Goal: Task Accomplishment & Management: Complete application form

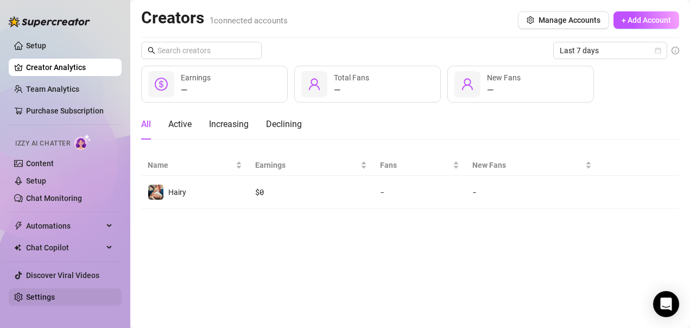
click at [27, 298] on link "Settings" at bounding box center [40, 297] width 29 height 9
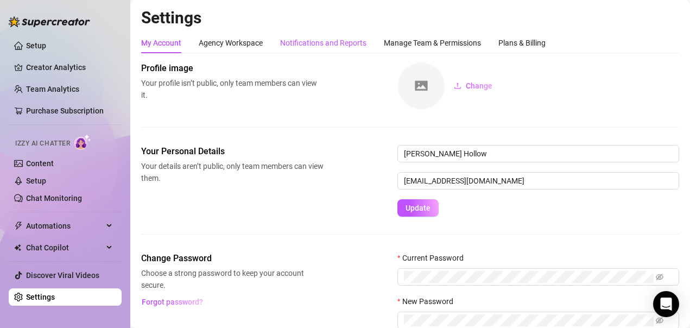
click at [311, 39] on div "Notifications and Reports" at bounding box center [323, 43] width 86 height 12
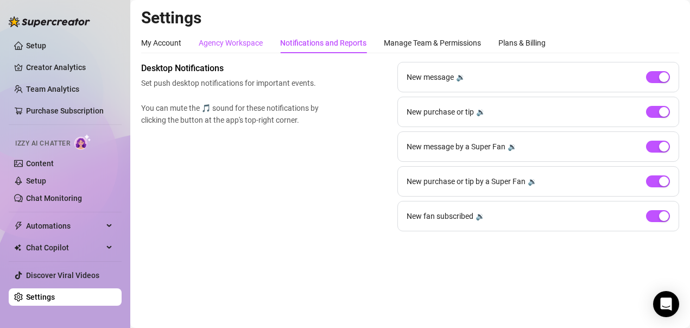
click at [217, 42] on div "Agency Workspace" at bounding box center [231, 43] width 64 height 12
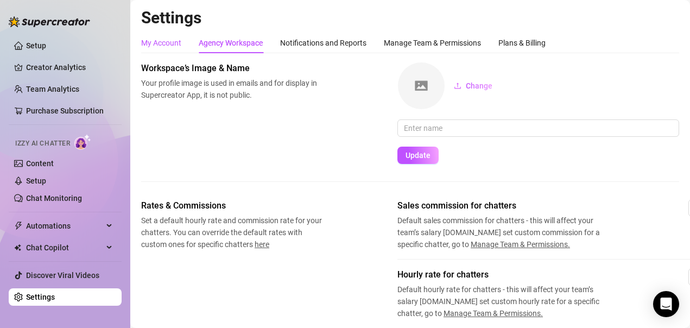
click at [173, 43] on div "My Account" at bounding box center [161, 43] width 40 height 12
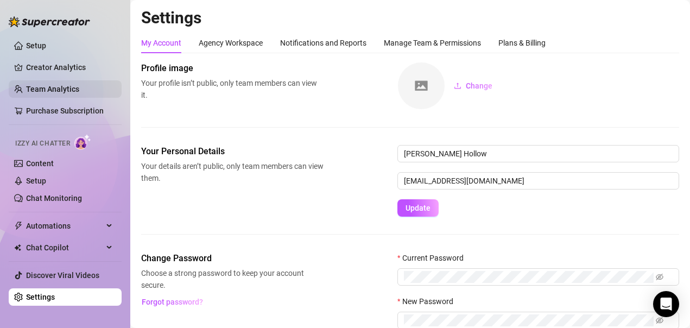
click at [60, 88] on link "Team Analytics" at bounding box center [52, 89] width 53 height 9
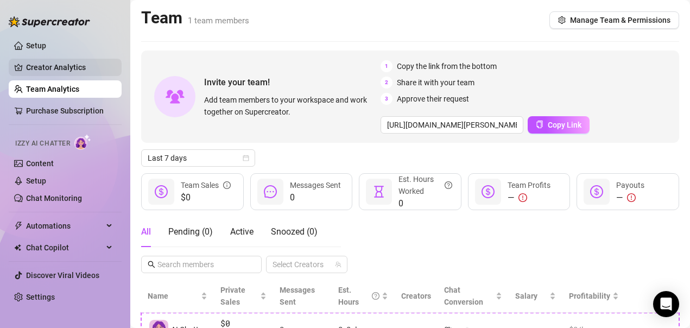
click at [61, 71] on link "Creator Analytics" at bounding box center [69, 67] width 87 height 17
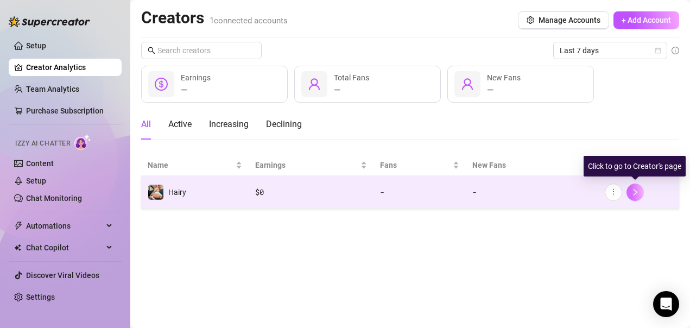
click at [637, 192] on icon "right" at bounding box center [636, 192] width 4 height 7
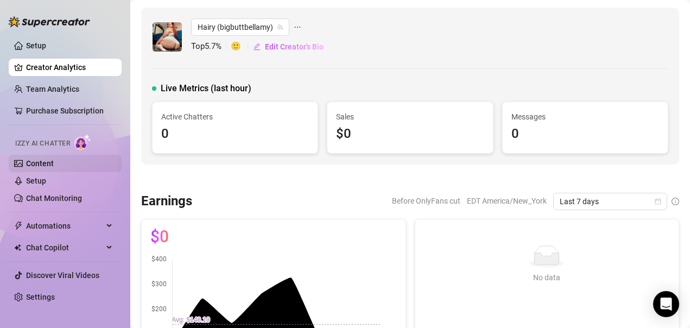
click at [37, 163] on link "Content" at bounding box center [40, 163] width 28 height 9
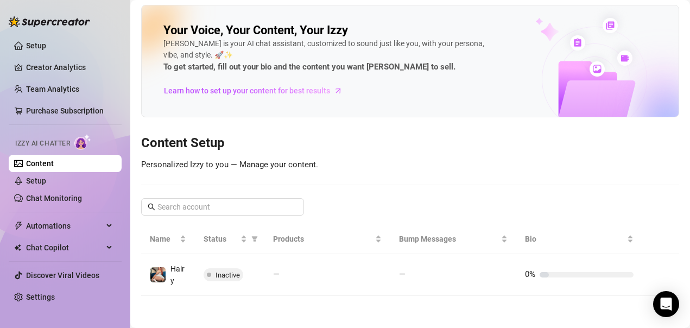
scroll to position [3, 0]
click at [27, 180] on link "Setup" at bounding box center [36, 180] width 20 height 9
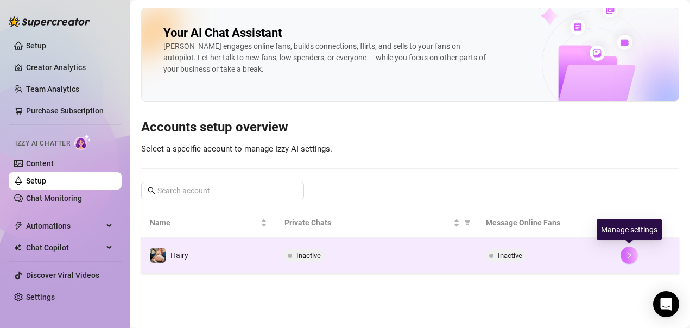
click at [627, 259] on icon "right" at bounding box center [629, 255] width 8 height 8
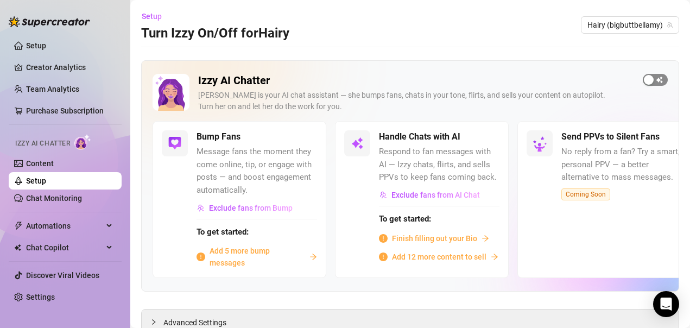
click at [644, 81] on div "button" at bounding box center [649, 80] width 10 height 10
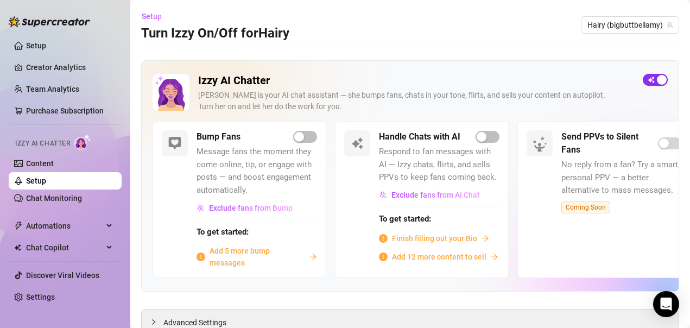
click at [657, 83] on div "button" at bounding box center [662, 80] width 10 height 10
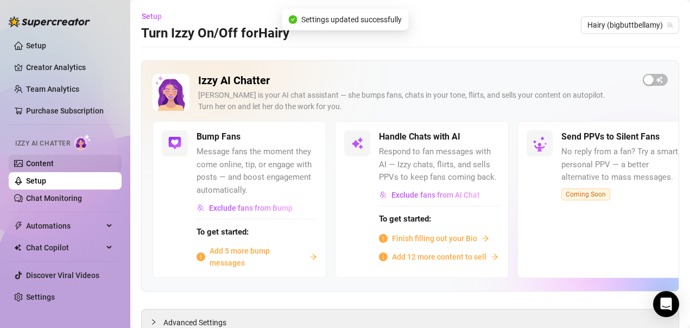
click at [54, 165] on link "Content" at bounding box center [40, 163] width 28 height 9
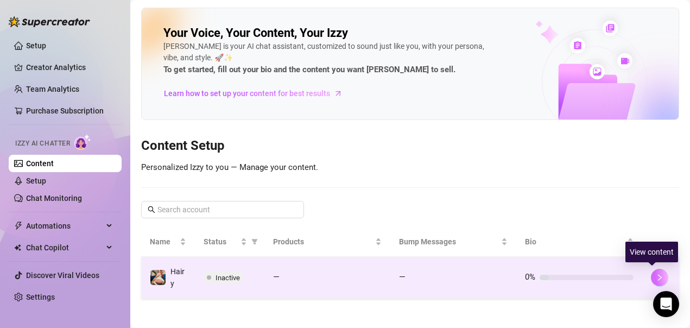
click at [656, 277] on icon "right" at bounding box center [660, 278] width 8 height 8
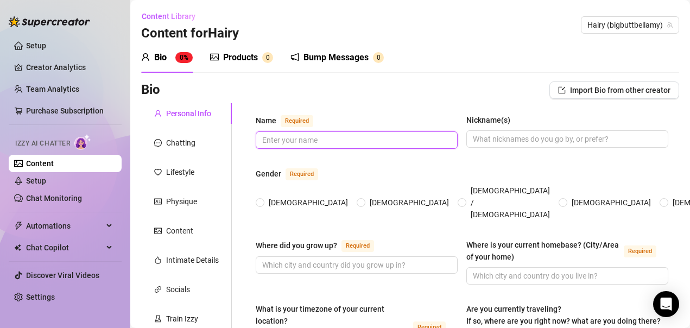
click at [327, 139] on input "Name Required" at bounding box center [355, 140] width 187 height 12
type input "[PERSON_NAME]"
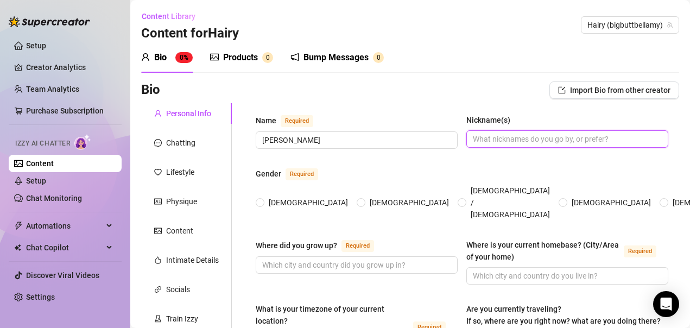
click at [523, 142] on input "Nickname(s)" at bounding box center [566, 139] width 187 height 12
type input "Bella"
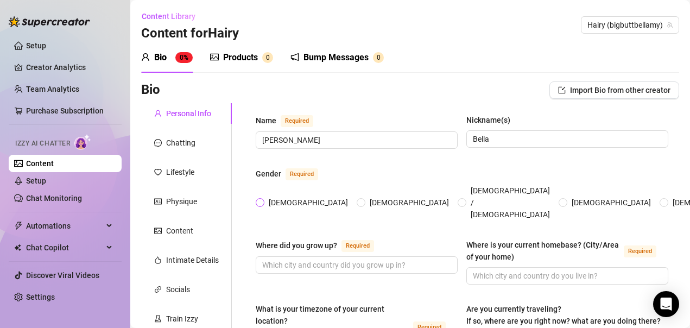
click at [274, 197] on span "[DEMOGRAPHIC_DATA]" at bounding box center [308, 203] width 88 height 12
click at [263, 200] on input "[DEMOGRAPHIC_DATA]" at bounding box center [260, 203] width 4 height 7
radio input "true"
click at [384, 259] on input "Where did you grow up? Required" at bounding box center [355, 265] width 187 height 12
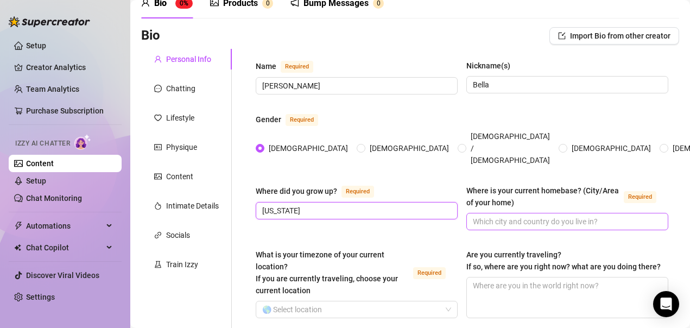
type input "[US_STATE]"
click at [491, 216] on input "Where is your current homebase? (City/Area of your home) Required" at bounding box center [566, 222] width 187 height 12
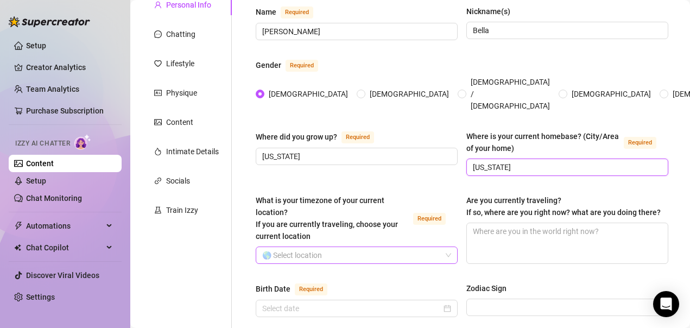
type input "[US_STATE]"
click at [368, 247] on input "What is your timezone of your current location? If you are currently traveling,…" at bounding box center [351, 255] width 179 height 16
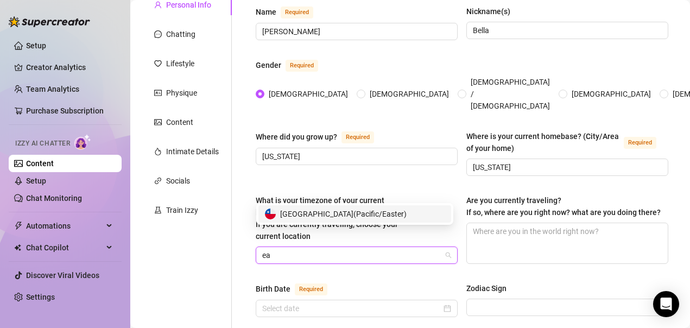
type input "e"
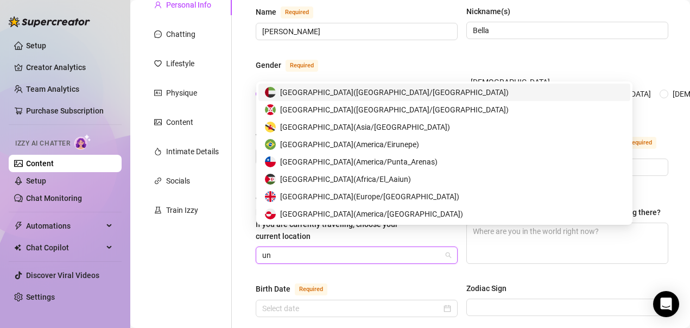
type input "uni"
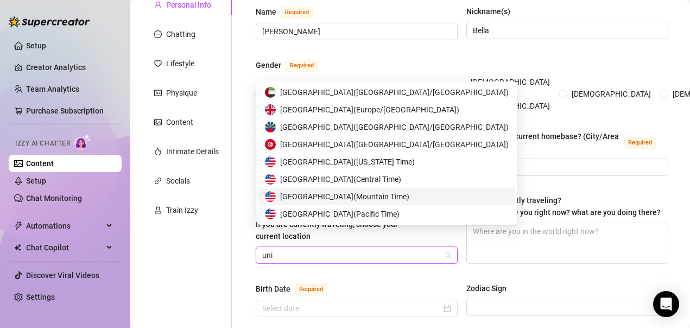
scroll to position [52, 0]
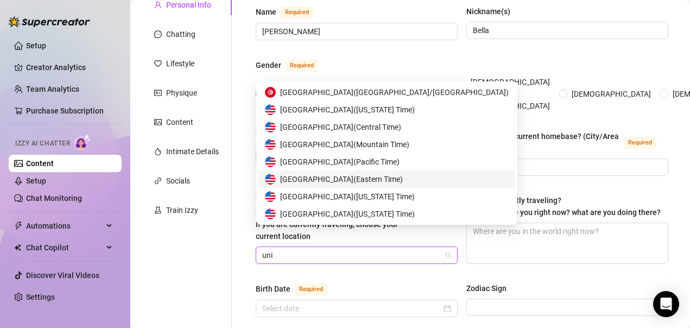
click at [350, 178] on span "United States of America ( Eastern Time )" at bounding box center [341, 179] width 123 height 12
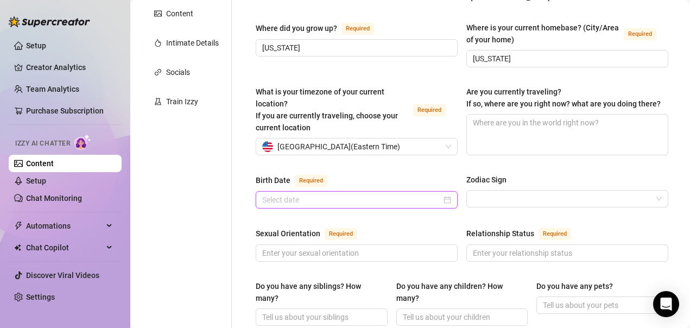
click at [343, 194] on input "Birth Date Required" at bounding box center [351, 200] width 179 height 12
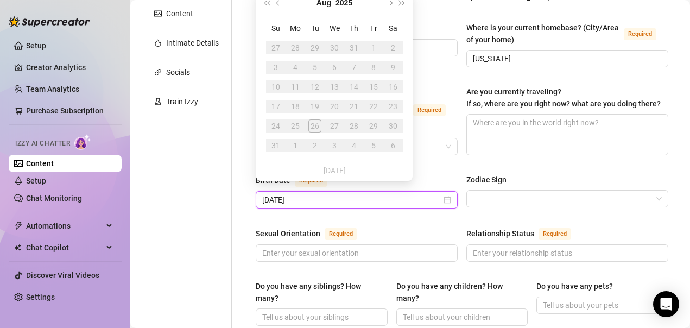
type input "[DATE]"
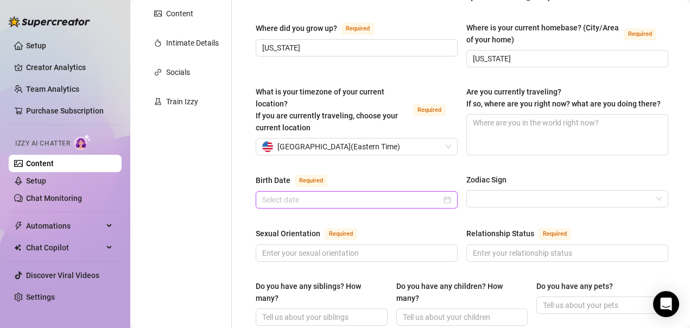
click at [365, 194] on input "Birth Date Required" at bounding box center [351, 200] width 179 height 12
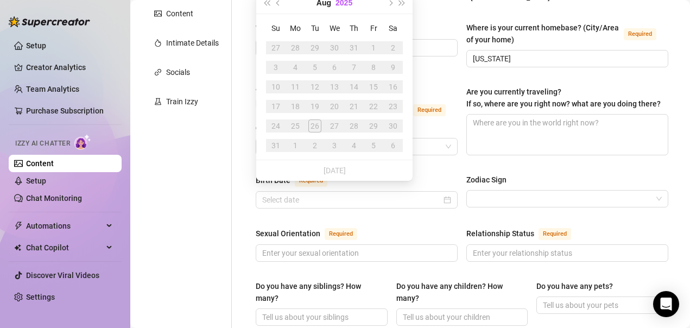
click at [340, 4] on button "2025" at bounding box center [344, 3] width 17 height 22
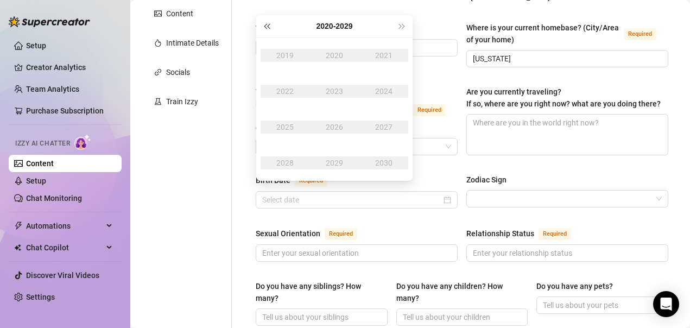
click at [267, 23] on button "Last year (Control + left)" at bounding box center [267, 26] width 12 height 22
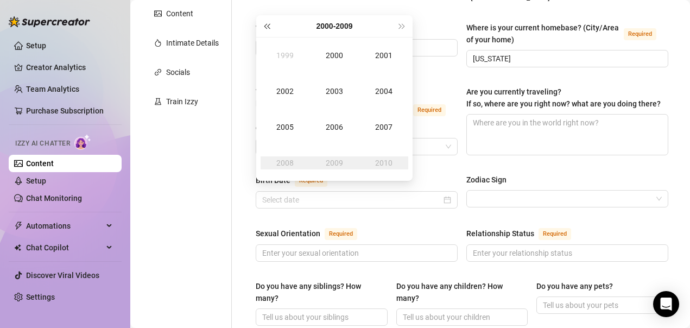
click at [267, 23] on button "Last year (Control + left)" at bounding box center [267, 26] width 12 height 22
type input "[DATE]"
click at [400, 27] on span "Next year (Control + right)" at bounding box center [402, 25] width 5 height 5
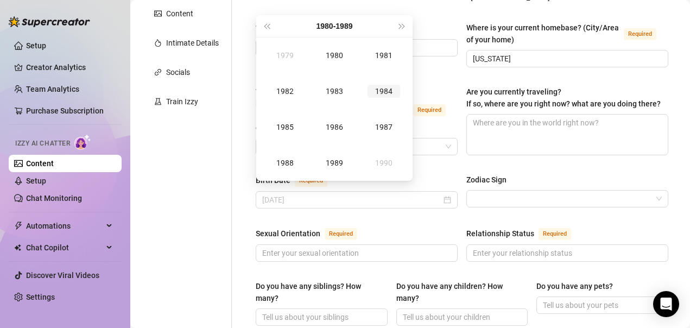
click at [387, 86] on div "1984" at bounding box center [384, 91] width 33 height 13
click at [336, 89] on div "May" at bounding box center [334, 91] width 33 height 13
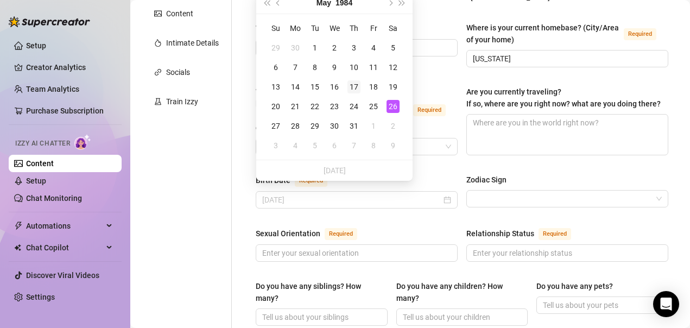
type input "[DATE]"
click at [354, 85] on div "17" at bounding box center [353, 86] width 13 height 13
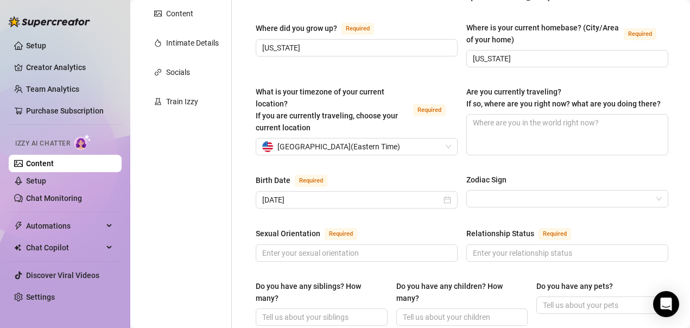
click at [491, 201] on div "Birth Date Required [DEMOGRAPHIC_DATA] Zodiac Sign" at bounding box center [462, 196] width 413 height 45
click at [489, 196] on input "Zodiac Sign" at bounding box center [562, 199] width 179 height 16
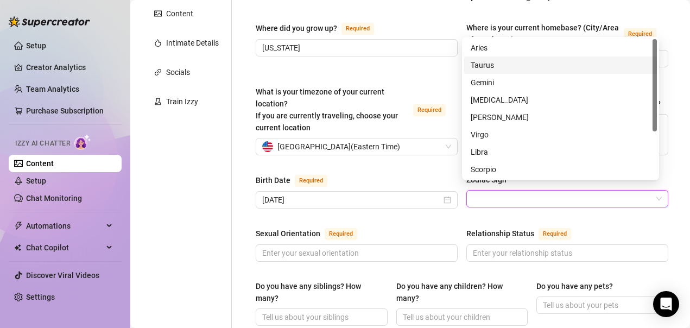
click at [486, 67] on div "Taurus" at bounding box center [561, 65] width 180 height 12
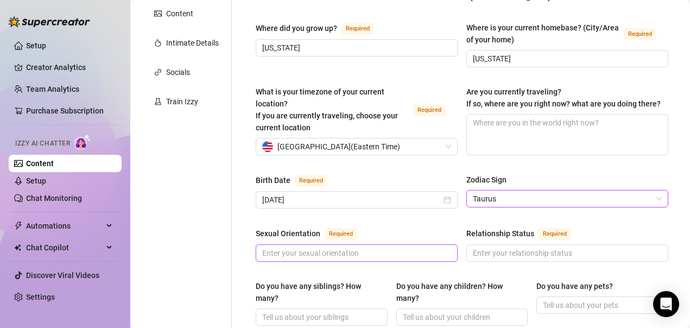
click at [417, 248] on input "Sexual Orientation Required" at bounding box center [355, 253] width 187 height 12
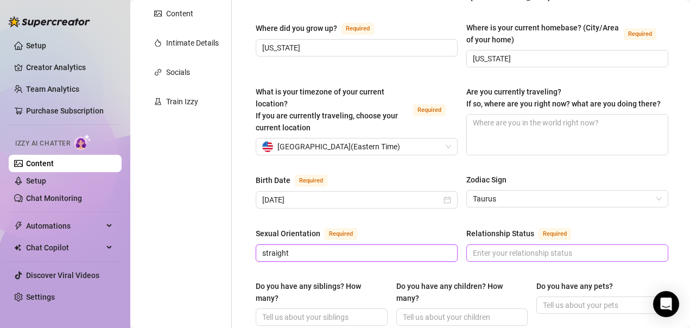
type input "straight"
click at [497, 247] on input "Relationship Status Required" at bounding box center [566, 253] width 187 height 12
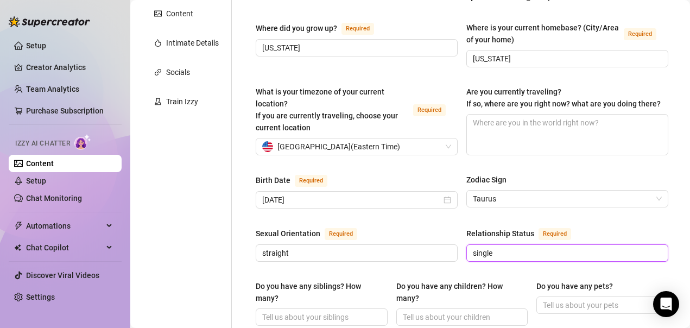
type input "single"
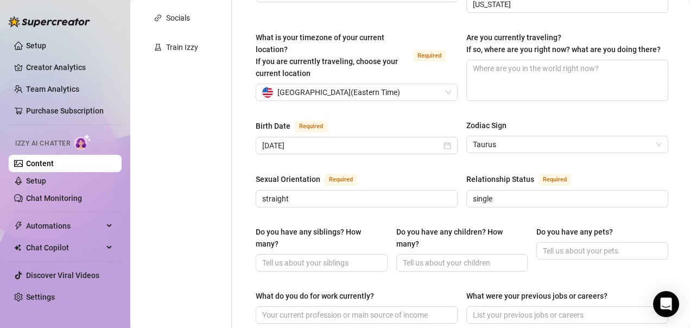
scroll to position [380, 0]
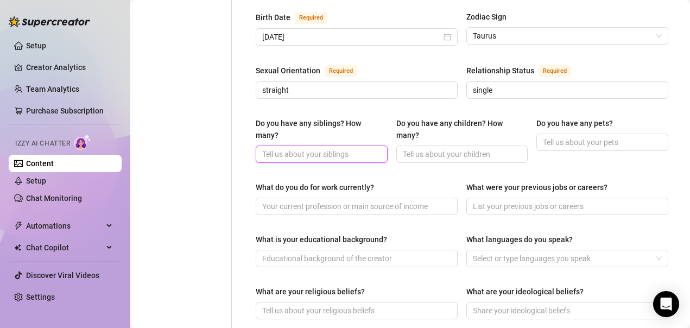
click at [277, 148] on input "Do you have any siblings? How many?" at bounding box center [320, 154] width 117 height 12
type input "5"
click at [412, 181] on div "What do you do for work currently?" at bounding box center [357, 189] width 202 height 16
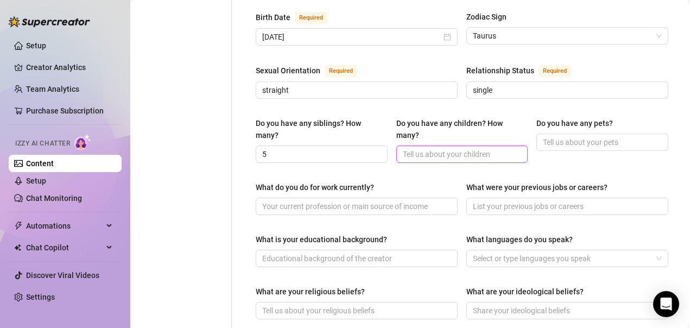
click at [416, 148] on input "Do you have any children? How many?" at bounding box center [461, 154] width 117 height 12
type input "5"
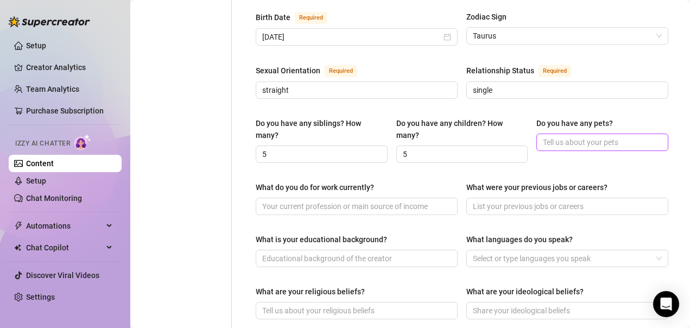
click at [573, 136] on input "Do you have any pets?" at bounding box center [601, 142] width 117 height 12
type input "3 dogs"
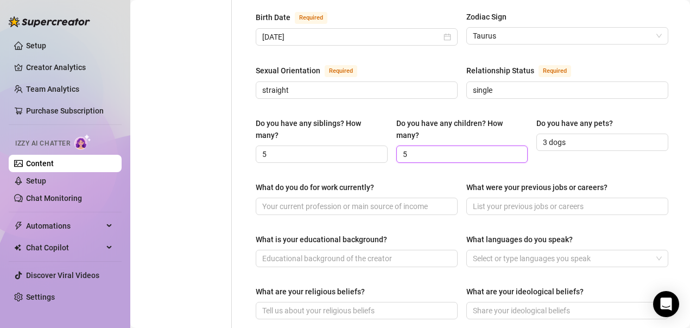
click at [420, 148] on input "5" at bounding box center [461, 154] width 117 height 12
type input "0"
click at [439, 211] on div "What do you do for work currently? What were your previous jobs or careers?" at bounding box center [462, 202] width 413 height 43
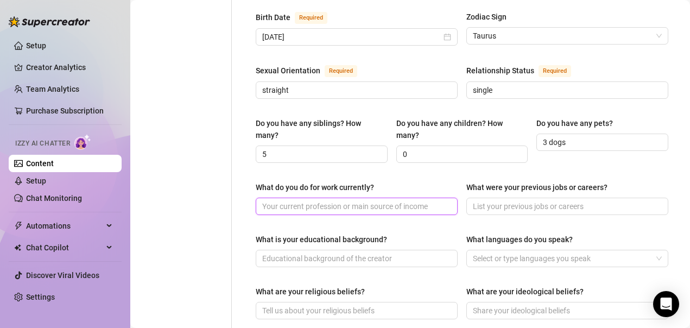
click at [401, 200] on input "What do you do for work currently?" at bounding box center [355, 206] width 187 height 12
type input "content creator"
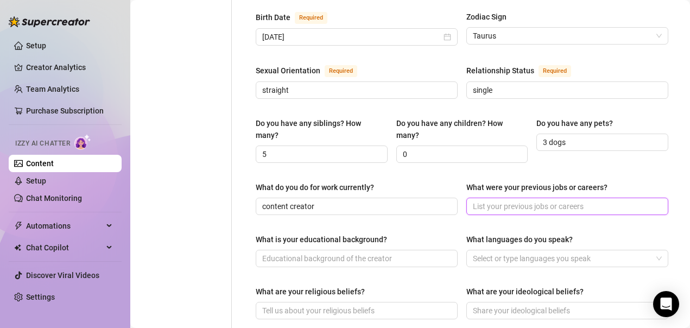
click at [505, 200] on input "What were your previous jobs or careers?" at bounding box center [566, 206] width 187 height 12
type input "LPN"
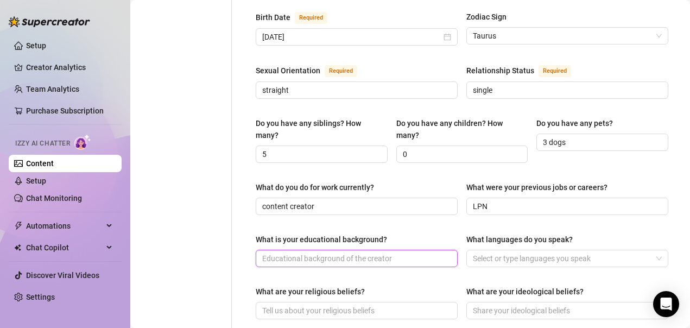
click at [352, 252] on input "What is your educational background?" at bounding box center [355, 258] width 187 height 12
type input "L"
click at [492, 251] on div at bounding box center [562, 258] width 186 height 15
type input "Licensed LPN"
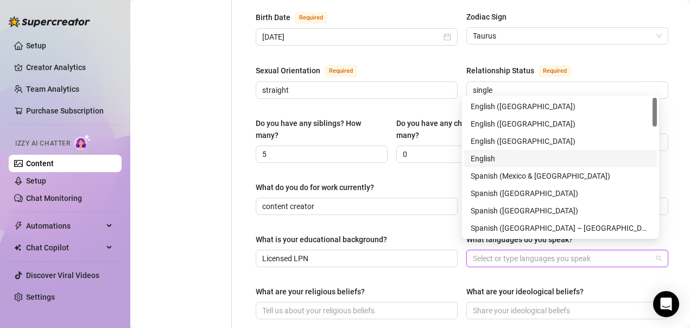
click at [482, 157] on div "English" at bounding box center [561, 159] width 180 height 12
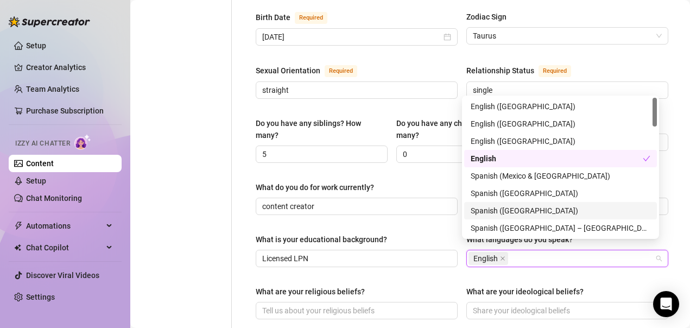
click at [502, 212] on div "Spanish ([GEOGRAPHIC_DATA])" at bounding box center [561, 211] width 180 height 12
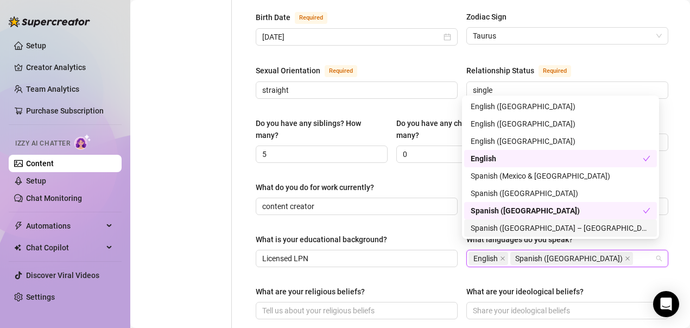
click at [434, 276] on div "Name Required [PERSON_NAME](s) [PERSON_NAME] Gender Required [DEMOGRAPHIC_DATA]…" at bounding box center [462, 184] width 413 height 900
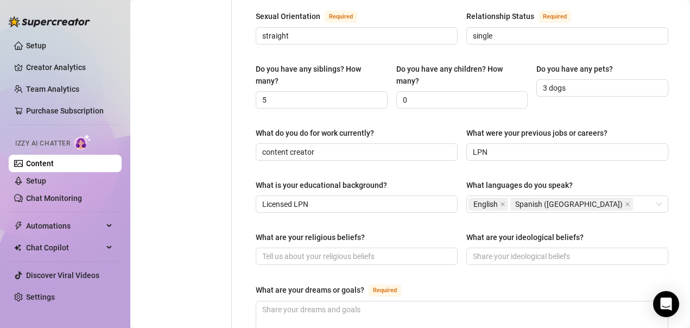
scroll to position [489, 0]
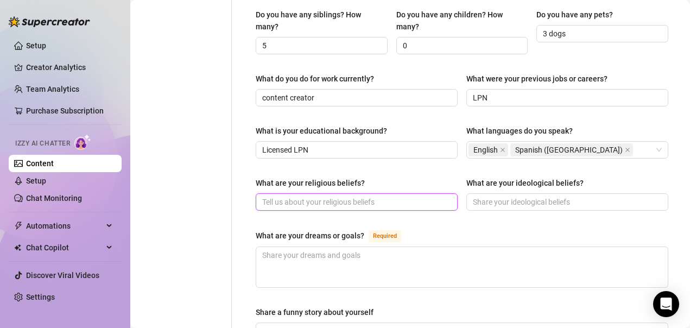
click at [411, 196] on input "What are your religious beliefs?" at bounding box center [355, 202] width 187 height 12
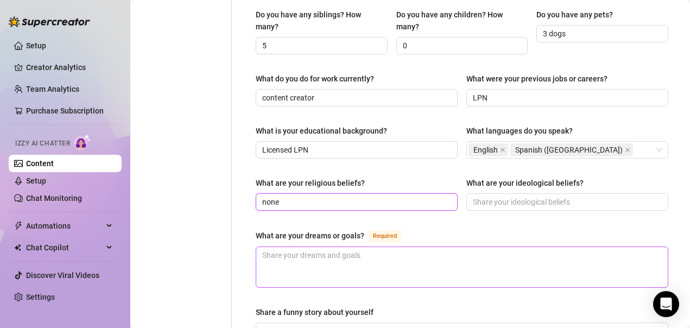
type input "none"
click at [378, 252] on textarea "What are your dreams or goals? Required" at bounding box center [462, 267] width 412 height 40
type textarea "T"
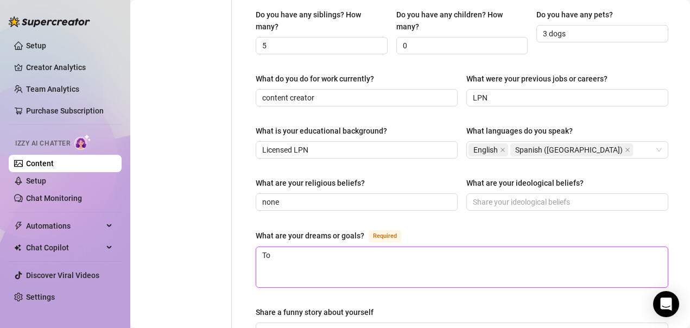
type textarea "To"
type textarea "To b"
type textarea "To be"
type textarea "To bec"
type textarea "To beco"
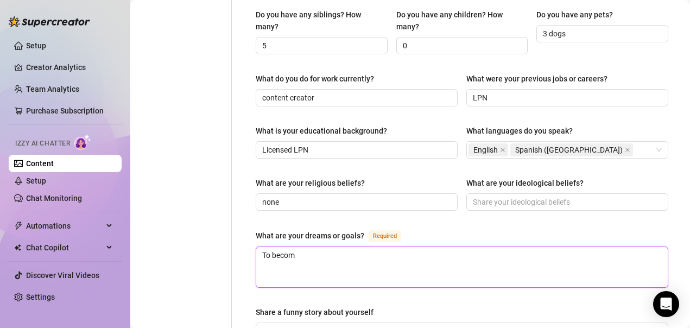
type textarea "To become"
type textarea "To become i"
type textarea "To become"
type textarea "To become fi"
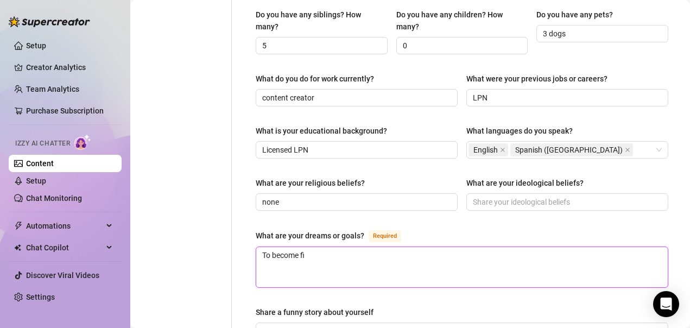
type textarea "To become fin"
type textarea "To become fina"
type textarea "To become [PERSON_NAME]"
type textarea "To become financi"
type textarea "To become financial"
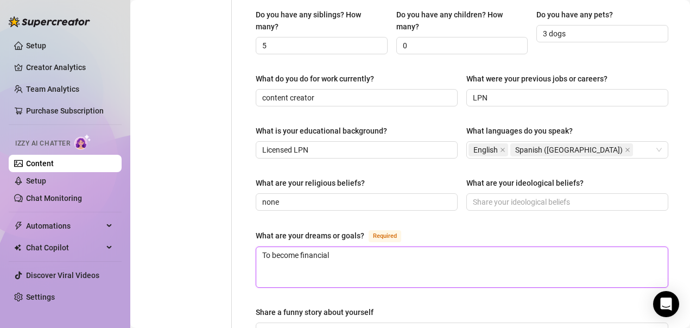
type textarea "To become financiall"
type textarea "To become financially"
type textarea "To become financially a"
type textarea "To become financially ad"
type textarea "To become financially adv"
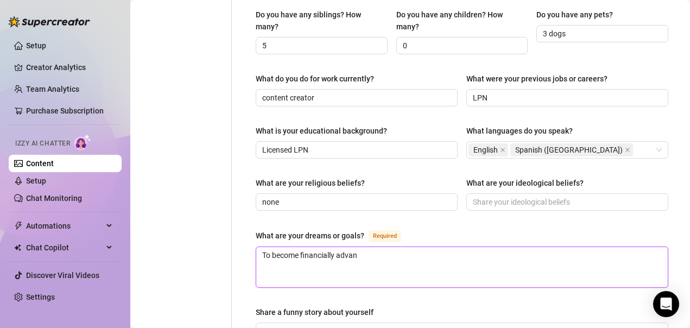
type textarea "To become financially advanc"
type textarea "To become financially advance"
type textarea "To become financially advanced"
type textarea "To become financially advanced a"
type textarea "To become financially advanced an"
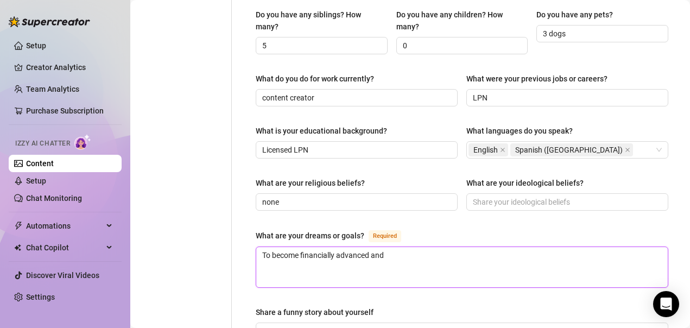
type textarea "To become financially advanced and"
type textarea "To become financially advanced and l"
type textarea "To become financially advanced and t"
type textarea "To become financially advanced and tr"
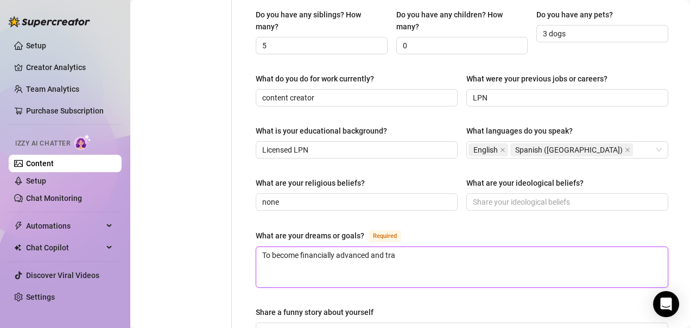
type textarea "To become financially advanced and trac"
type textarea "To become financially advanced and trace"
type textarea "To become financially advanced and tracel"
type textarea "To become financially advanced and trace"
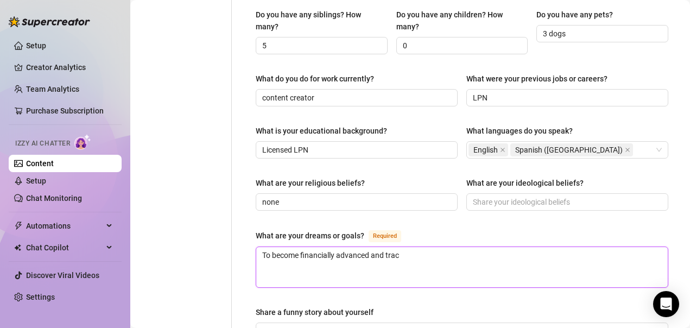
type textarea "To become financially advanced and tra"
type textarea "To become financially advanced and trav"
type textarea "To become financially advanced and travel"
type textarea "To become financially advanced and travel t"
type textarea "To become financially advanced and travel th"
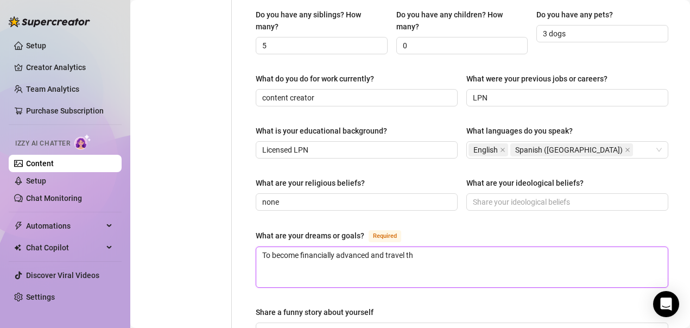
type textarea "To become financially advanced and travel the"
type textarea "To become financially advanced and travel the wo"
type textarea "To become financially advanced and travel the wor"
type textarea "To become financially advanced and travel the world"
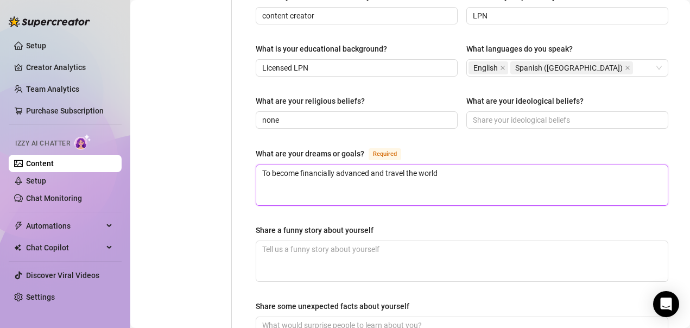
scroll to position [597, 0]
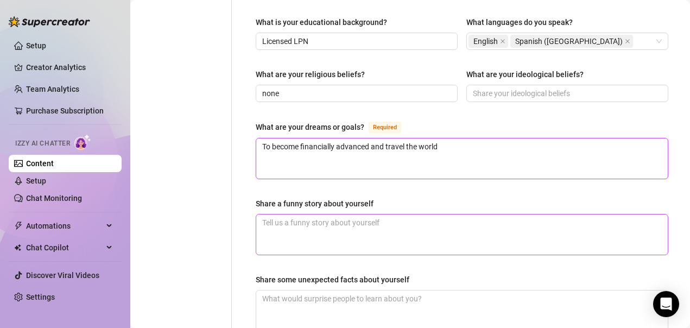
type textarea "To become financially advanced and travel the world"
click at [395, 218] on textarea "Share a funny story about yourself" at bounding box center [462, 234] width 412 height 40
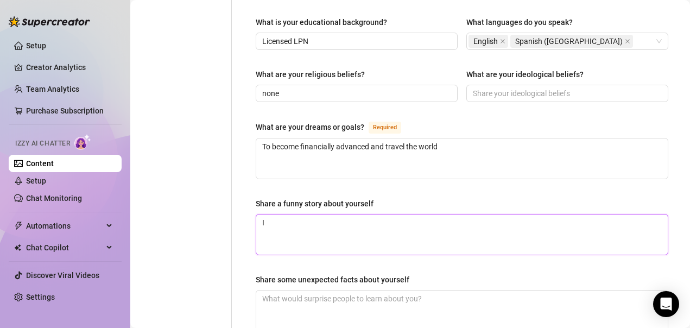
type textarea "I"
type textarea "I bro"
type textarea "I broke"
type textarea "I broke m"
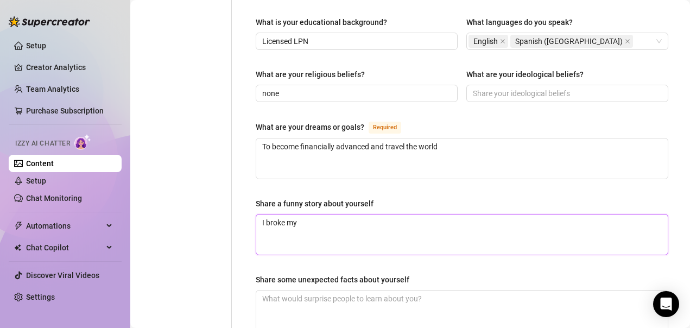
type textarea "I broke my"
type textarea "I broke my r"
type textarea "I broke my ri"
type textarea "I broke my righr"
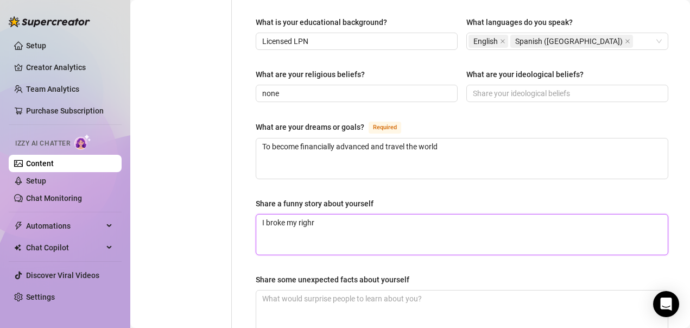
type textarea "I broke my righ"
type textarea "I broke my right"
type textarea "I broke my right g"
type textarea "I broke my right"
type textarea "I broke my right fo"
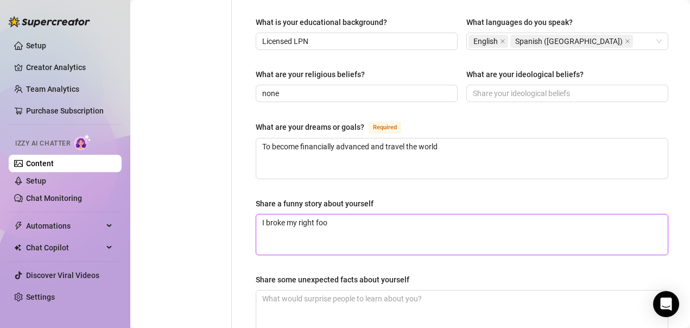
type textarea "I broke my right foot"
type textarea "I broke my right foot fa"
type textarea "I broke my right foot fal"
type textarea "I broke my right foot falli"
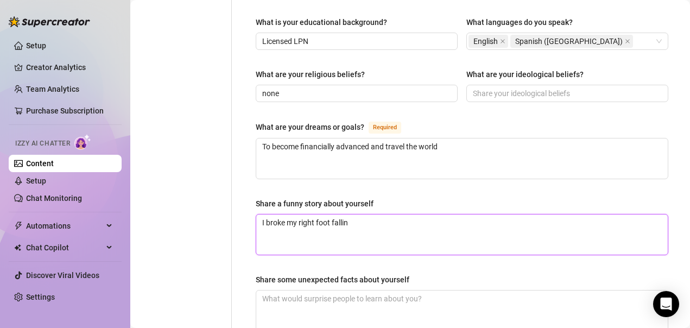
type textarea "I broke my right foot falling"
type textarea "I broke my right foot falling o"
type textarea "I broke my right foot falling out"
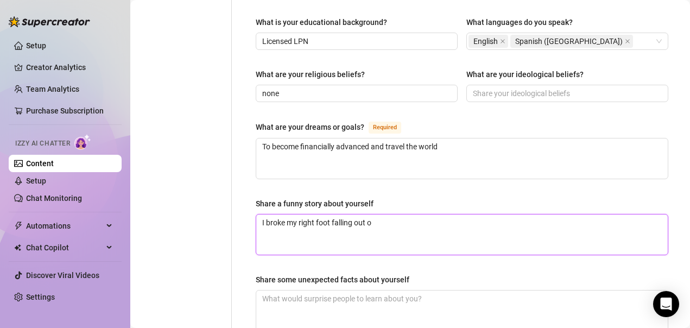
type textarea "I broke my right foot falling out of"
type textarea "I broke my right foot falling out of a"
type textarea "I broke my right foot falling out of a v"
type textarea "I broke my right foot falling out of a ve"
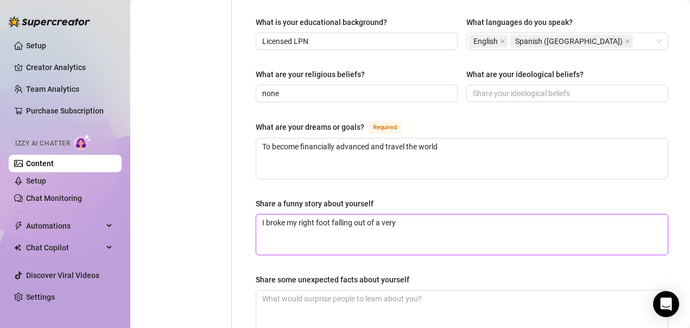
type textarea "I broke my right foot falling out of a very"
type textarea "I broke my right foot falling out of a very t"
type textarea "I broke my right foot falling out of a very tal"
type textarea "I broke my right foot falling out of a very tall"
type textarea "I broke my right foot falling out of a very tall t"
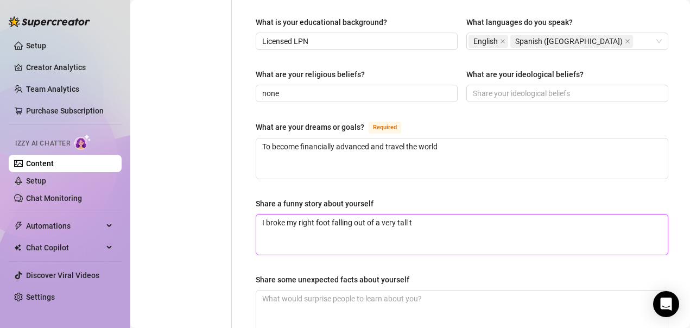
type textarea "I broke my right foot falling out of a very tall tr"
type textarea "I broke my right foot falling out of a very tall tru"
type textarea "I broke my right foot falling out of a very tall truck"
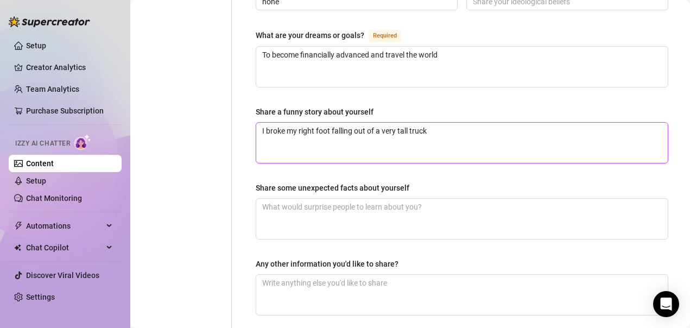
scroll to position [706, 0]
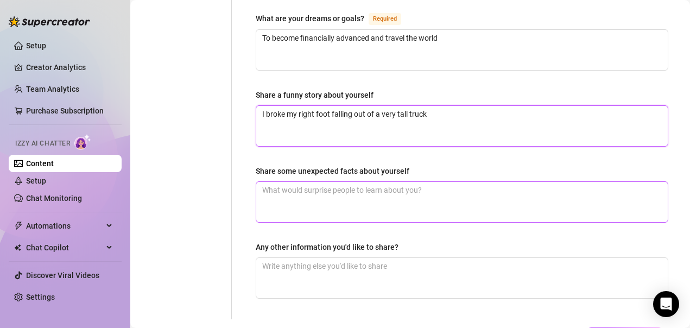
type textarea "I broke my right foot falling out of a very tall truck"
click at [304, 192] on textarea "Share some unexpected facts about yourself" at bounding box center [462, 202] width 412 height 40
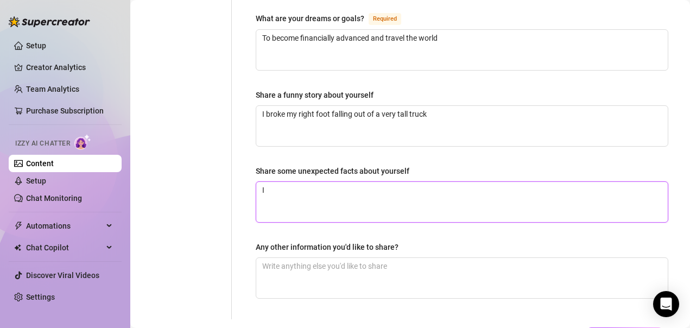
type textarea "I"
type textarea "I a"
type textarea "I ab"
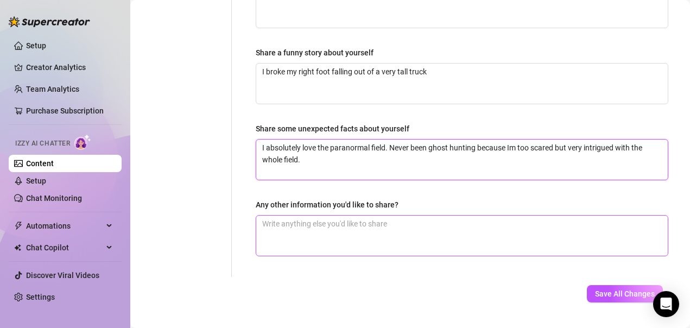
scroll to position [760, 0]
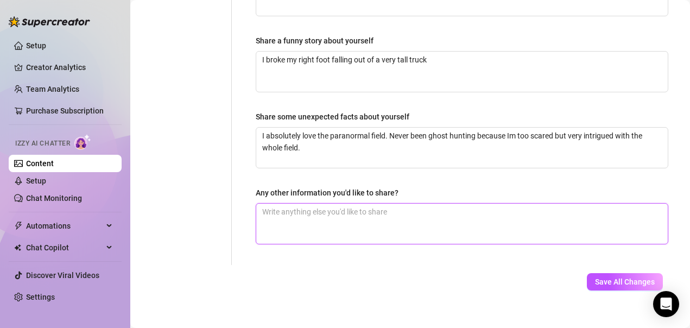
click at [396, 210] on textarea "Any other information you'd like to share?" at bounding box center [462, 224] width 412 height 40
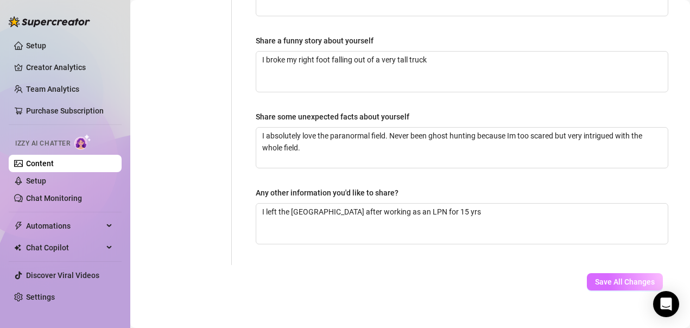
click at [611, 277] on span "Save All Changes" at bounding box center [625, 281] width 60 height 9
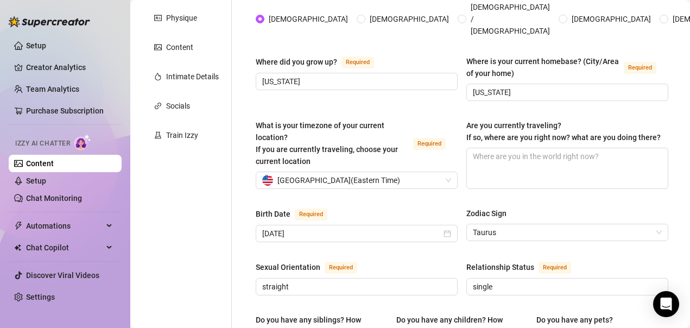
scroll to position [0, 0]
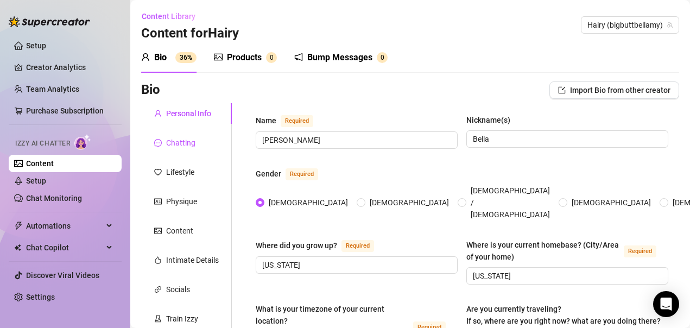
click at [185, 146] on div "Chatting" at bounding box center [180, 143] width 29 height 12
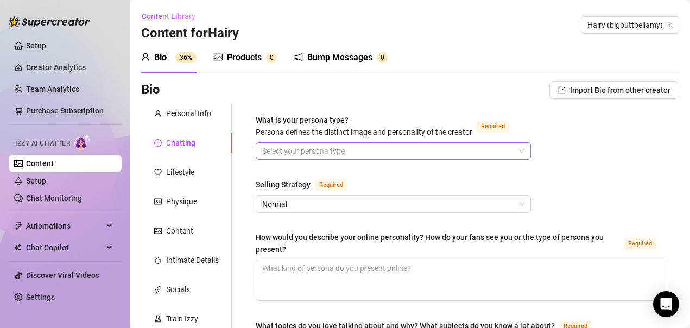
click at [390, 148] on input "What is your persona type? [PERSON_NAME] defines the distinct image and persona…" at bounding box center [388, 151] width 252 height 16
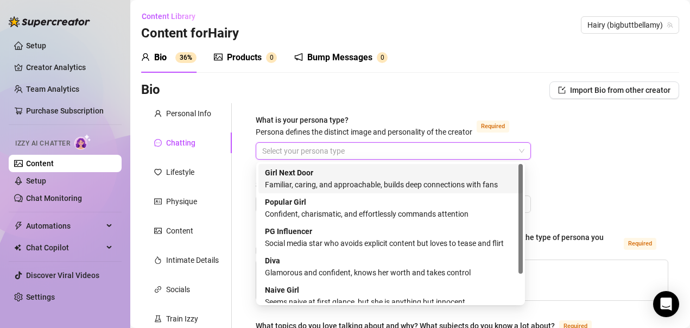
click at [325, 183] on div "Familiar, caring, and approachable, builds deep connections with fans" at bounding box center [390, 185] width 251 height 12
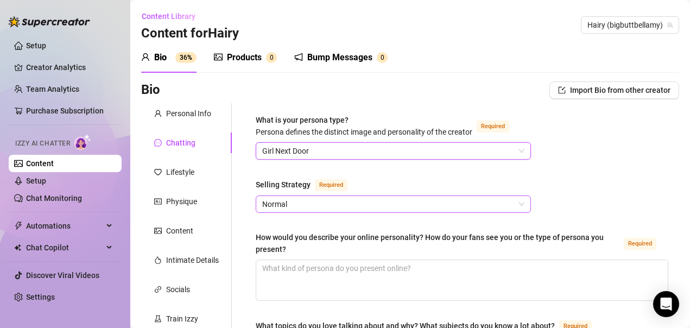
click at [314, 205] on span "Normal" at bounding box center [393, 204] width 262 height 16
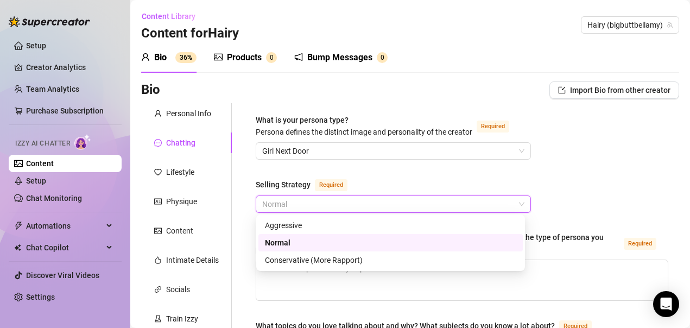
click at [292, 246] on div "Normal" at bounding box center [390, 243] width 251 height 12
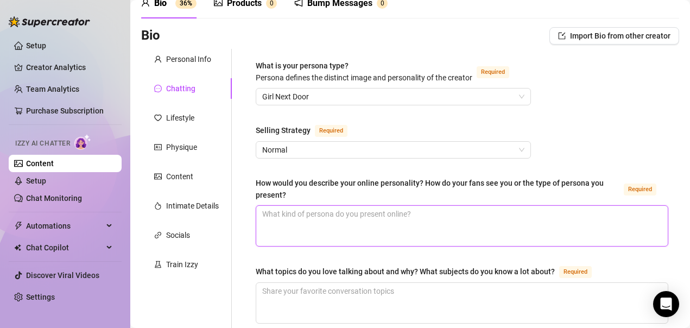
click at [435, 213] on textarea "How would you describe your online personality? How do your fans see you or the…" at bounding box center [462, 226] width 412 height 40
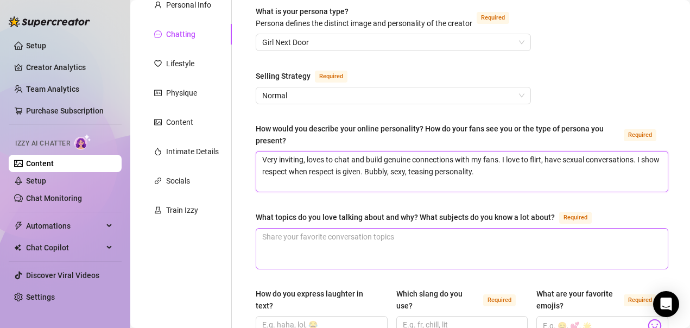
scroll to position [163, 0]
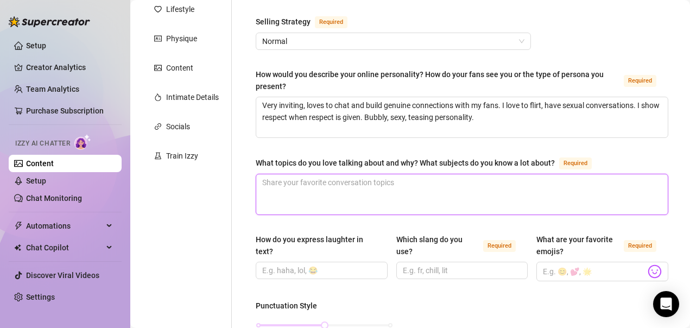
click at [404, 193] on textarea "What topics do you love talking about and why? What subjects do you know a lot …" at bounding box center [462, 194] width 412 height 40
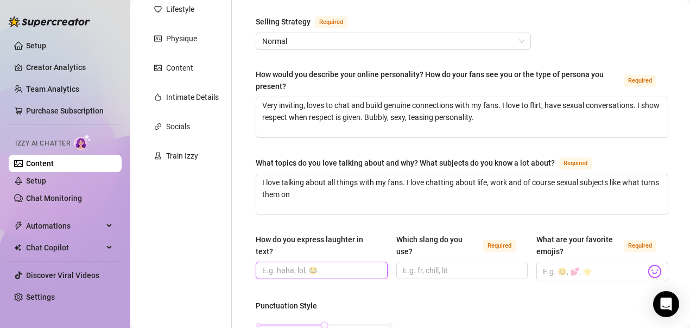
click at [297, 271] on input "How do you express laughter in text?" at bounding box center [320, 270] width 117 height 12
drag, startPoint x: 323, startPoint y: 271, endPoint x: 312, endPoint y: 269, distance: 11.1
click at [312, 269] on input "haha, lol," at bounding box center [320, 270] width 117 height 12
click at [648, 271] on img at bounding box center [655, 271] width 14 height 14
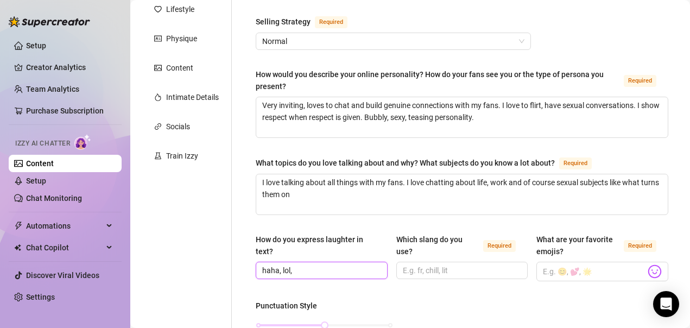
click at [375, 269] on input "haha, lol," at bounding box center [320, 270] width 117 height 12
click at [420, 271] on input "Which slang do you use? Required" at bounding box center [461, 270] width 117 height 12
click at [313, 270] on input "haha, lol," at bounding box center [320, 270] width 117 height 12
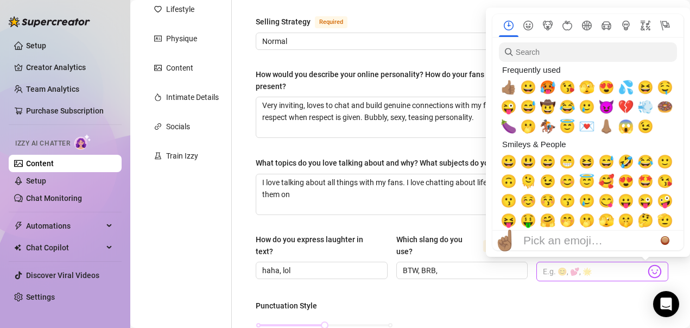
click at [648, 268] on img at bounding box center [655, 271] width 14 height 14
click at [663, 91] on span "🤤" at bounding box center [665, 87] width 16 height 15
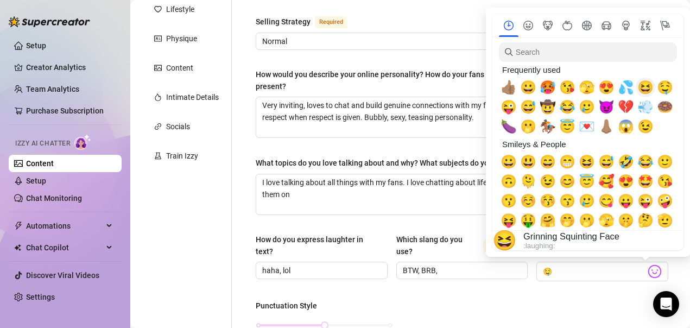
click at [644, 89] on span "😆" at bounding box center [645, 87] width 16 height 15
click at [605, 90] on span "😍" at bounding box center [606, 87] width 16 height 15
click at [589, 87] on span "🫣" at bounding box center [587, 87] width 16 height 15
click at [547, 87] on span "🥵" at bounding box center [548, 87] width 16 height 15
click at [622, 90] on span "💦" at bounding box center [626, 87] width 16 height 15
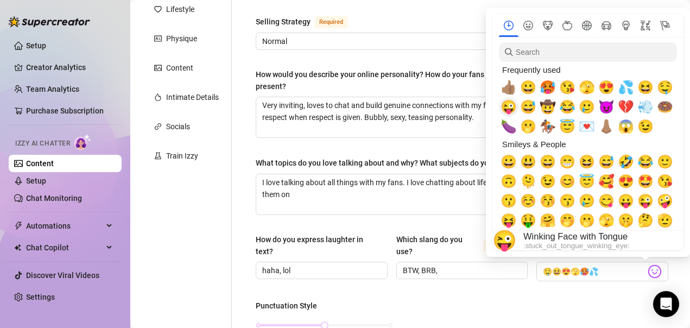
click at [509, 105] on span "😜" at bounding box center [509, 106] width 16 height 15
click at [568, 110] on span "😂" at bounding box center [567, 106] width 16 height 15
click at [625, 108] on span "💔" at bounding box center [626, 106] width 16 height 15
click at [644, 125] on span "😉" at bounding box center [645, 126] width 16 height 15
click at [508, 127] on span "🍆" at bounding box center [509, 126] width 16 height 15
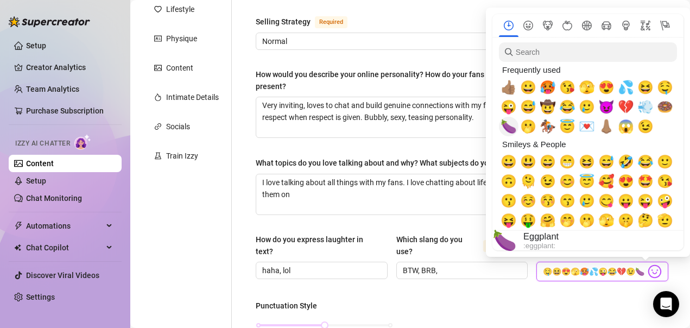
scroll to position [0, 5]
click at [569, 128] on span "😇" at bounding box center [567, 126] width 16 height 15
click at [665, 110] on span "🍩" at bounding box center [665, 106] width 16 height 15
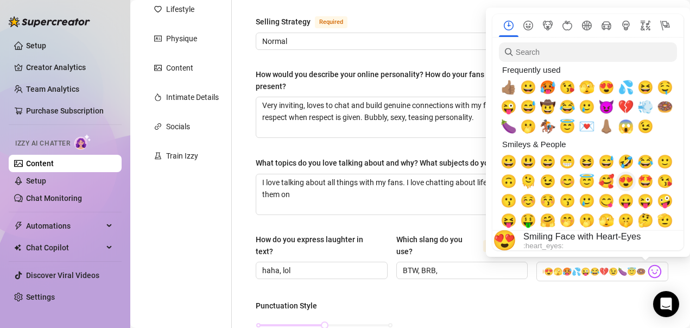
click at [629, 182] on span "😍" at bounding box center [626, 181] width 16 height 15
click at [606, 179] on span "🥰" at bounding box center [606, 181] width 16 height 15
click at [666, 180] on span "😘" at bounding box center [665, 181] width 16 height 15
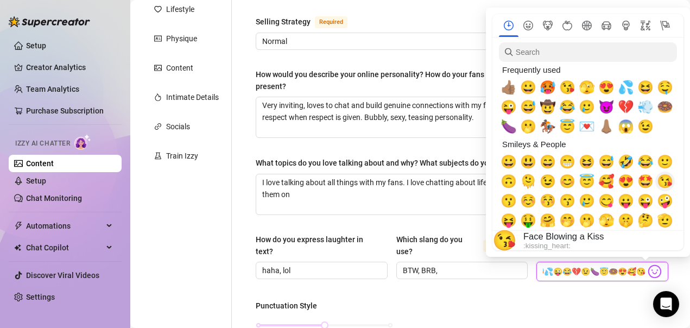
scroll to position [0, 57]
click at [603, 203] on span "😋" at bounding box center [606, 200] width 16 height 15
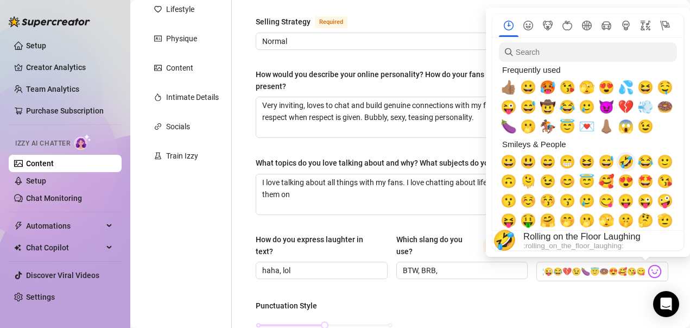
click at [626, 163] on span "🤣" at bounding box center [626, 161] width 16 height 15
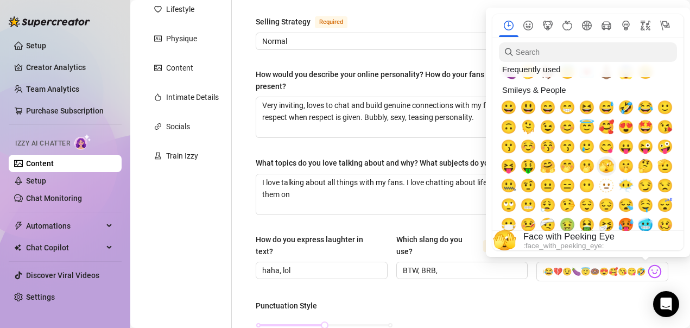
click at [605, 166] on span "🫣" at bounding box center [606, 166] width 16 height 15
click at [644, 206] on span "🤤" at bounding box center [645, 205] width 16 height 15
click at [642, 203] on span "🤤" at bounding box center [645, 205] width 16 height 15
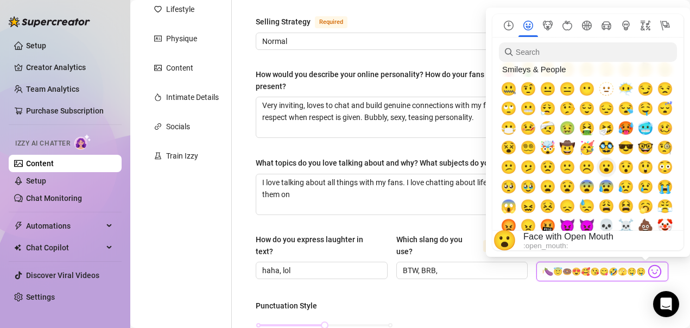
scroll to position [163, 0]
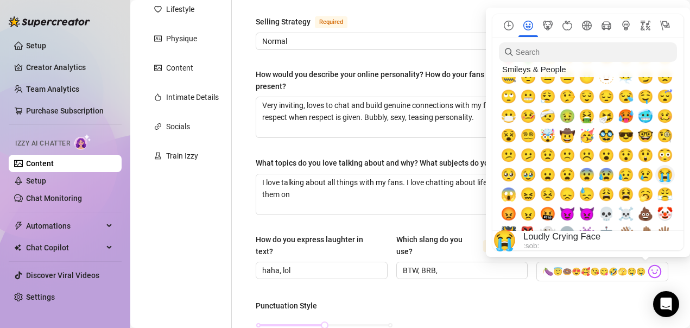
click at [661, 175] on span "😭" at bounding box center [665, 174] width 16 height 15
click at [645, 174] on span "😢" at bounding box center [645, 174] width 16 height 15
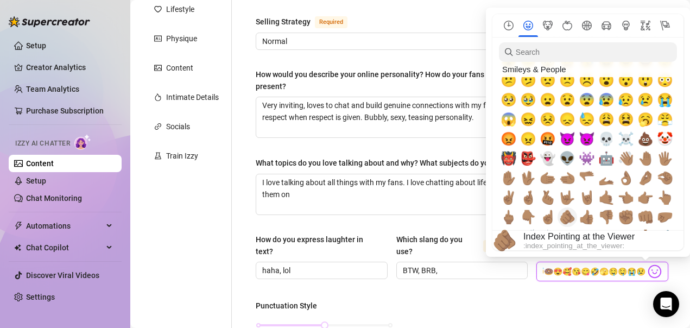
scroll to position [271, 0]
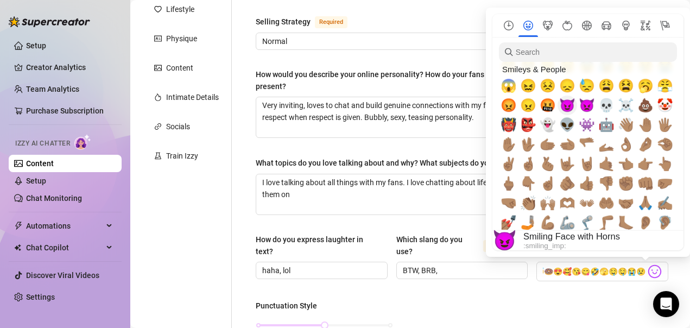
click at [568, 104] on span "😈" at bounding box center [567, 105] width 16 height 15
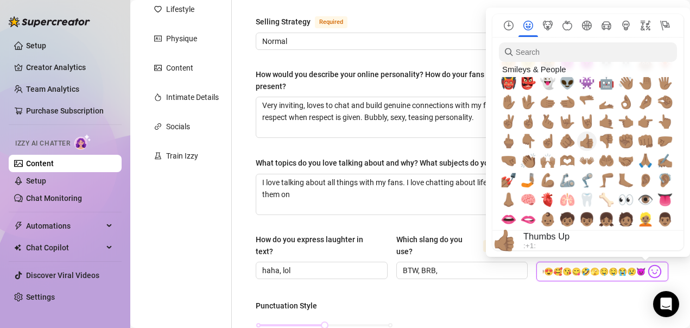
scroll to position [326, 0]
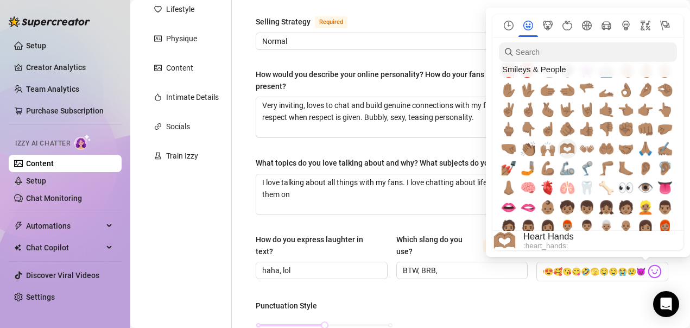
click at [570, 150] on span "🫶🏽" at bounding box center [567, 148] width 16 height 15
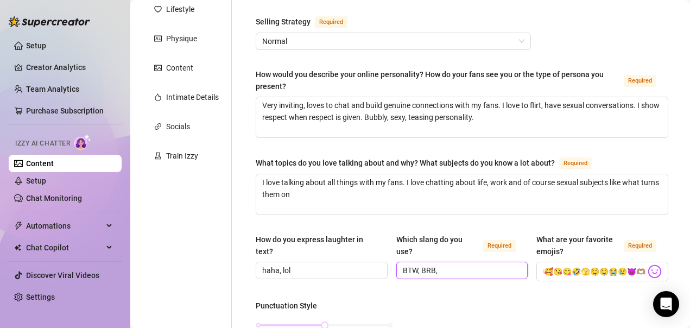
click at [460, 268] on input "BTW, BRB," at bounding box center [461, 270] width 117 height 12
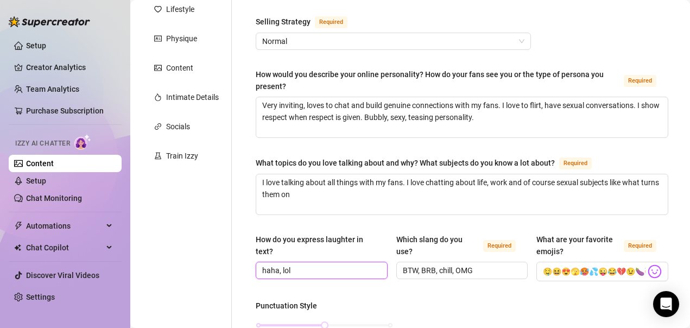
click at [318, 268] on input "haha, lol" at bounding box center [320, 270] width 117 height 12
click at [475, 271] on input "BTW, BRB, chill, OMG" at bounding box center [461, 270] width 117 height 12
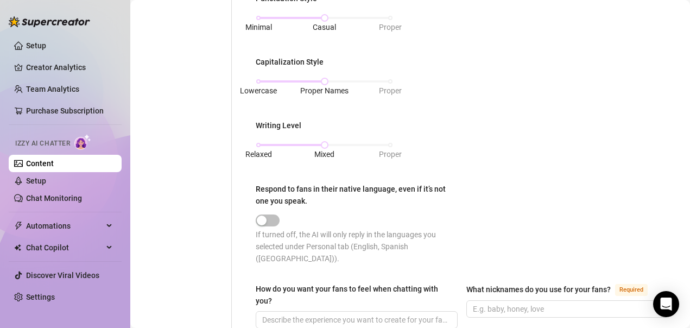
scroll to position [489, 0]
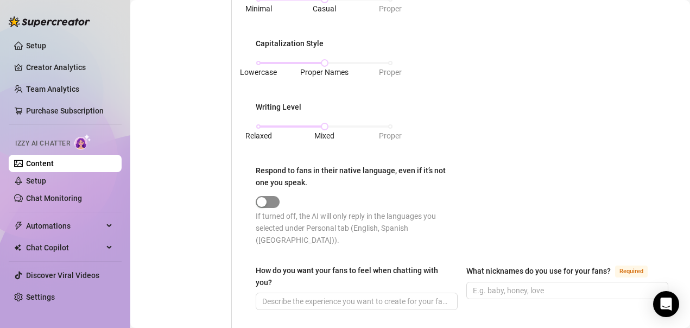
click at [262, 201] on div "button" at bounding box center [262, 202] width 10 height 10
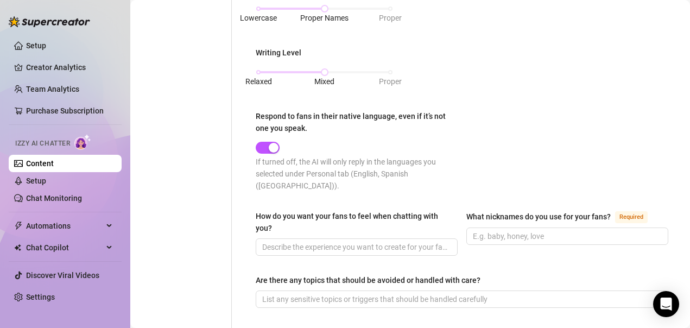
scroll to position [597, 0]
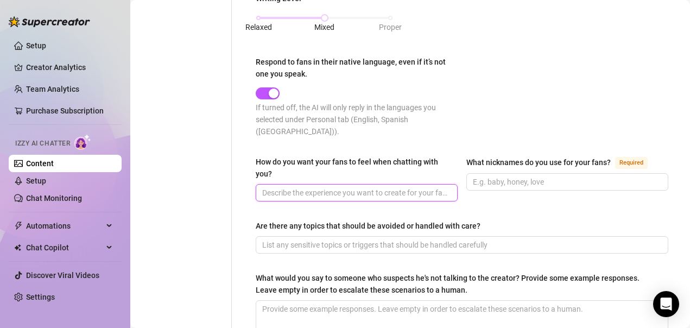
click at [413, 187] on input "How do you want your fans to feel when chatting with you?" at bounding box center [355, 193] width 187 height 12
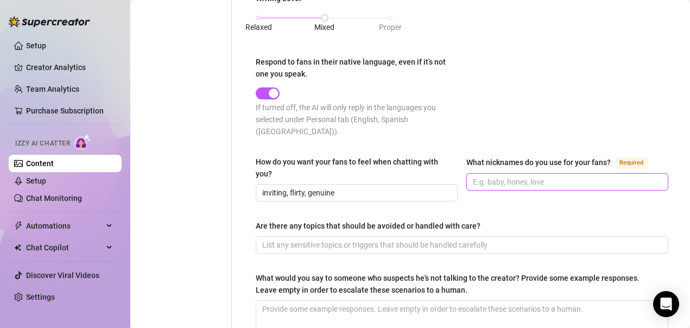
click at [528, 176] on input "What nicknames do you use for your fans? Required" at bounding box center [566, 182] width 187 height 12
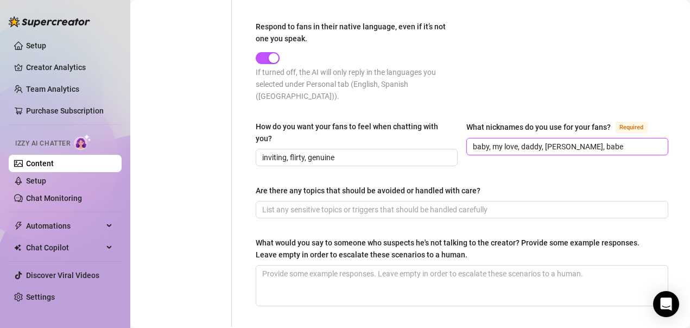
scroll to position [652, 0]
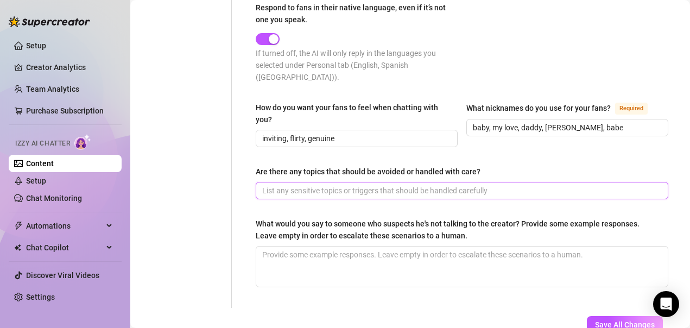
click at [532, 185] on input "Are there any topics that should be avoided or handled with care?" at bounding box center [460, 191] width 397 height 12
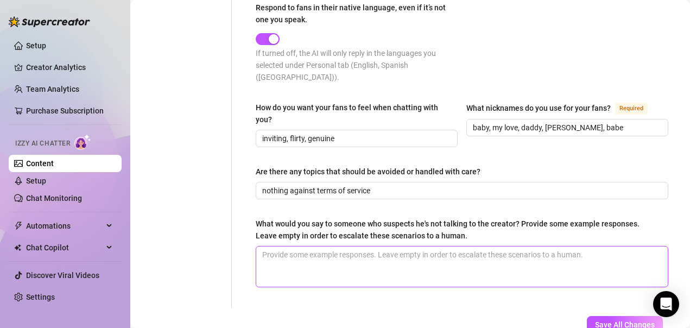
click at [366, 246] on textarea "What would you say to someone who suspects he's not talking to the creator? Pro…" at bounding box center [462, 266] width 412 height 40
click at [578, 246] on textarea "Really?? That's fucked up that you think I'm some BOT.....I think I have more p…" at bounding box center [462, 266] width 412 height 40
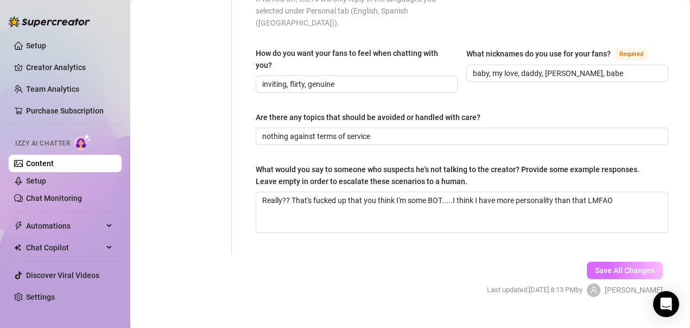
click at [595, 266] on span "Save All Changes" at bounding box center [625, 270] width 60 height 9
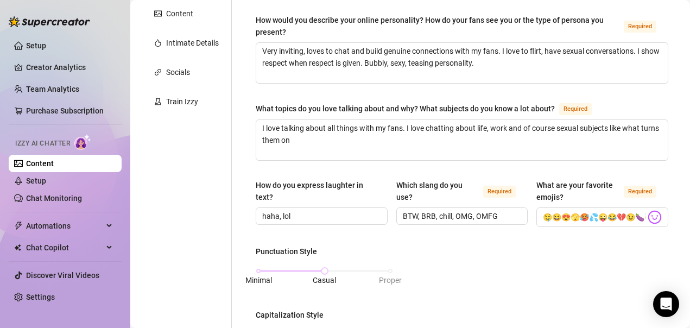
scroll to position [0, 0]
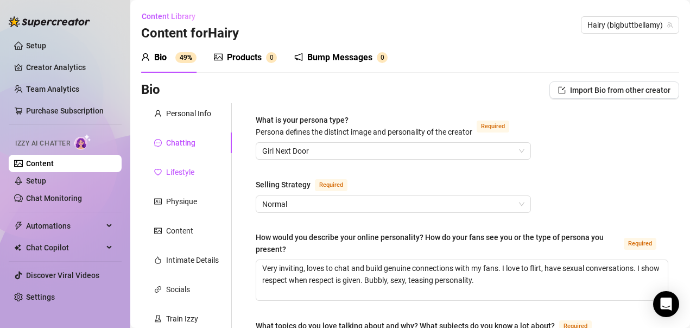
click at [188, 171] on div "Lifestyle" at bounding box center [180, 172] width 28 height 12
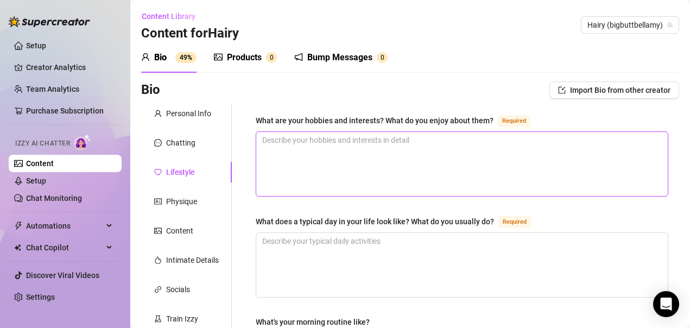
click at [438, 140] on textarea "What are your hobbies and interests? What do you enjoy about them? Required" at bounding box center [462, 164] width 412 height 64
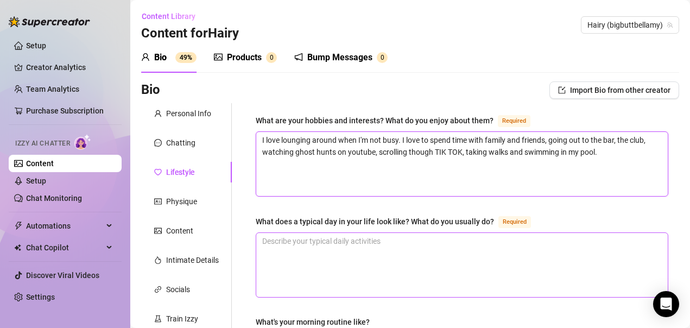
scroll to position [54, 0]
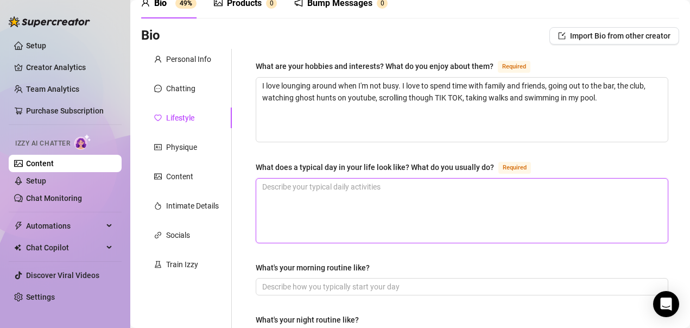
click at [412, 188] on textarea "What does a typical day in your life look like? What do you usually do? Required" at bounding box center [462, 211] width 412 height 64
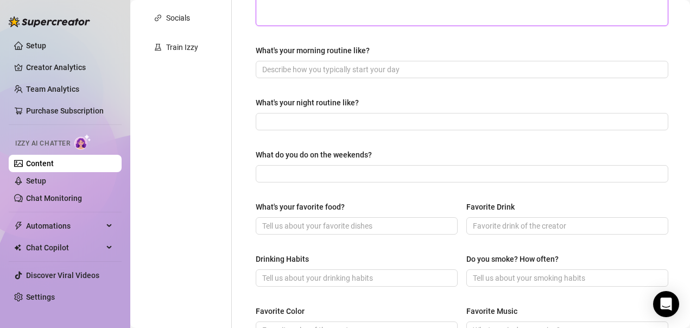
scroll to position [326, 0]
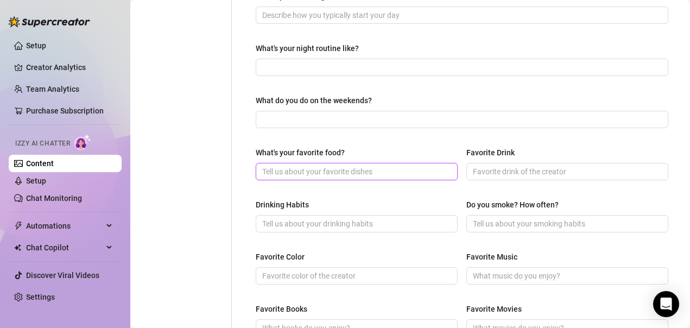
click at [394, 170] on input "What's your favorite food?" at bounding box center [355, 172] width 187 height 12
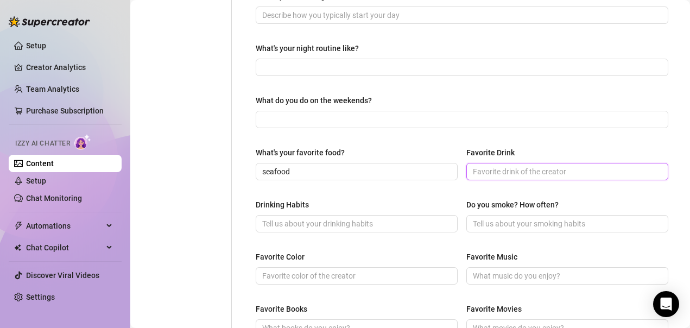
click at [491, 174] on input "Favorite Drink" at bounding box center [566, 172] width 187 height 12
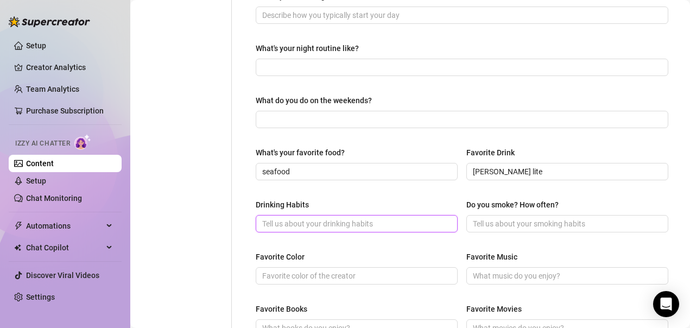
click at [377, 223] on input "Drinking Habits" at bounding box center [355, 224] width 187 height 12
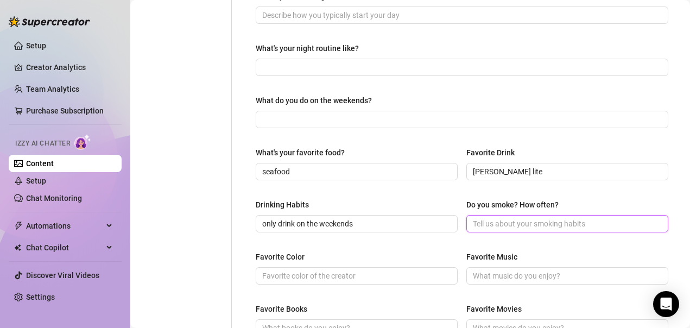
click at [497, 225] on input "Do you smoke? How often?" at bounding box center [566, 224] width 187 height 12
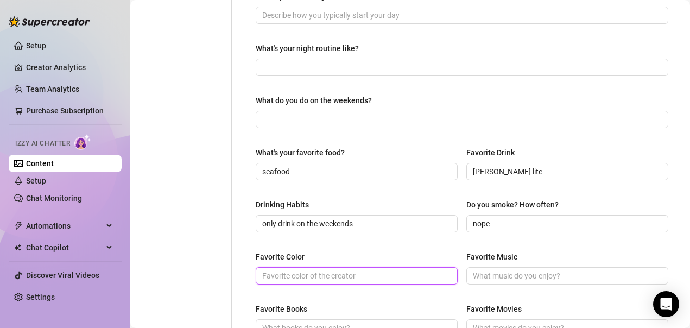
click at [393, 272] on input "Favorite Color" at bounding box center [355, 276] width 187 height 12
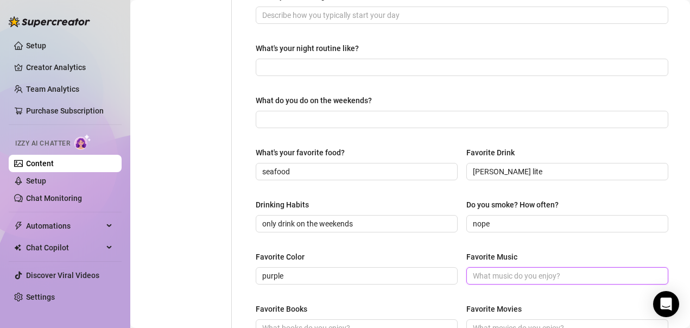
click at [506, 275] on input "Favorite Music" at bounding box center [566, 276] width 187 height 12
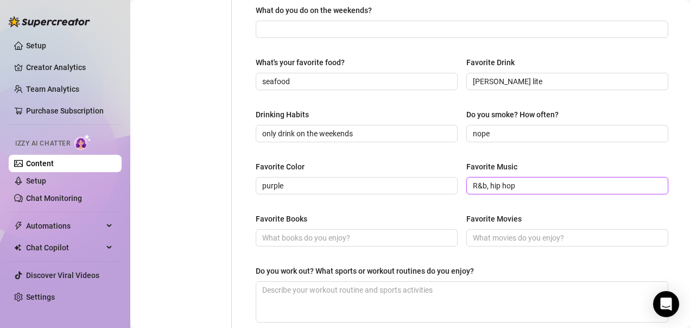
scroll to position [434, 0]
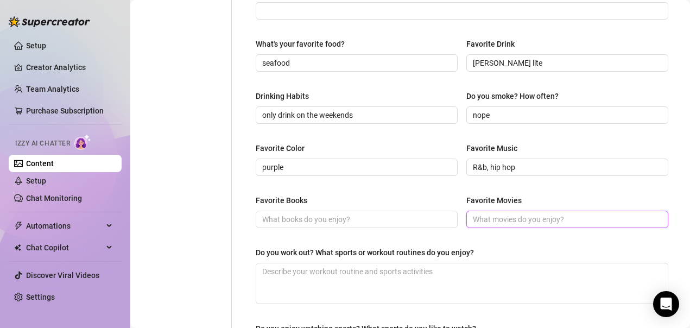
click at [502, 217] on input "Favorite Movies" at bounding box center [566, 219] width 187 height 12
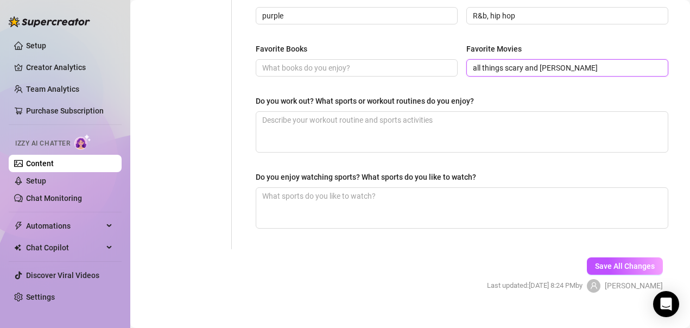
scroll to position [597, 0]
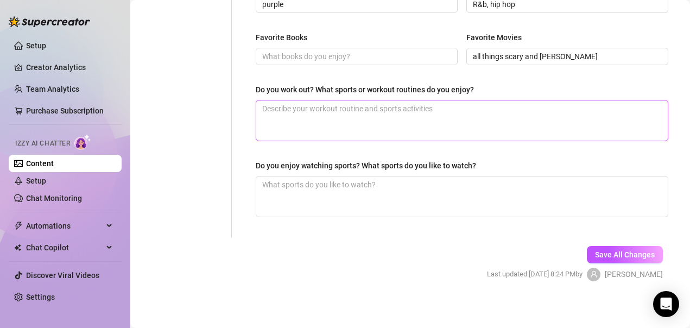
click at [435, 111] on textarea "Do you work out? What sports or workout routines do you enjoy?" at bounding box center [462, 120] width 412 height 40
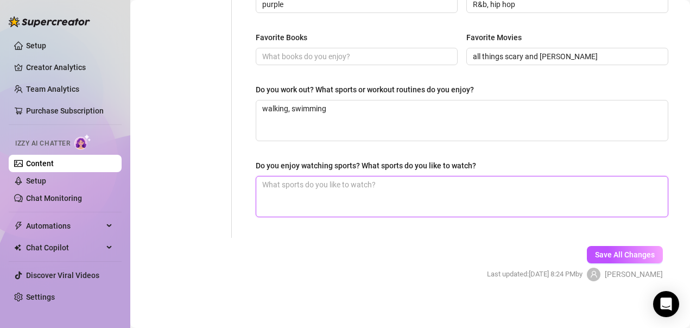
click at [387, 181] on textarea "Do you enjoy watching sports? What sports do you like to watch?" at bounding box center [462, 196] width 412 height 40
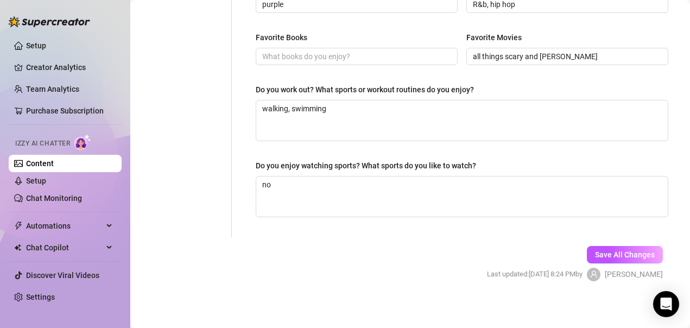
click at [601, 247] on button "Save All Changes" at bounding box center [625, 254] width 76 height 17
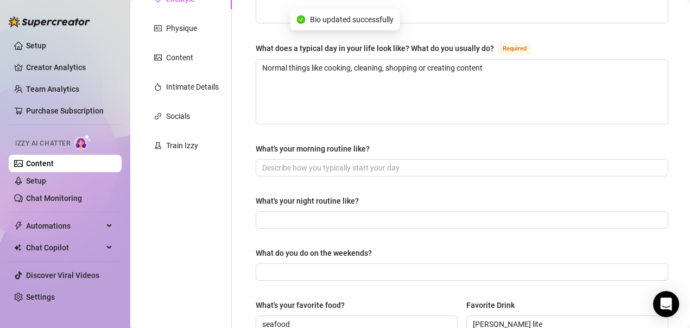
scroll to position [0, 0]
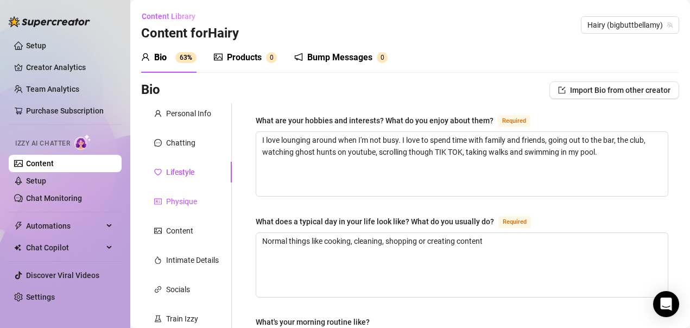
click at [192, 199] on div "Physique" at bounding box center [181, 201] width 31 height 12
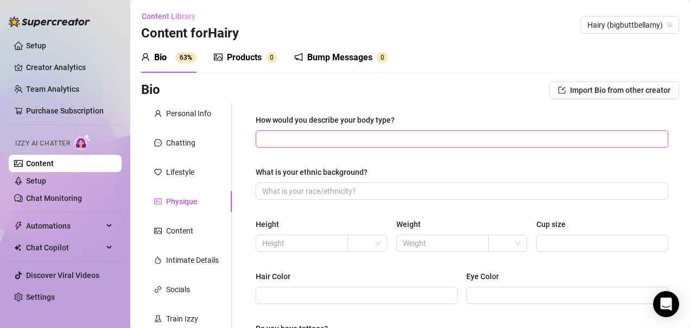
click at [311, 141] on input "How would you describe your body type?" at bounding box center [460, 139] width 397 height 12
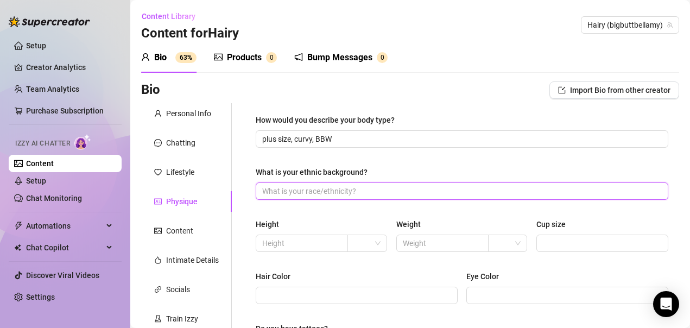
click at [332, 192] on input "What is your ethnic background?" at bounding box center [460, 191] width 397 height 12
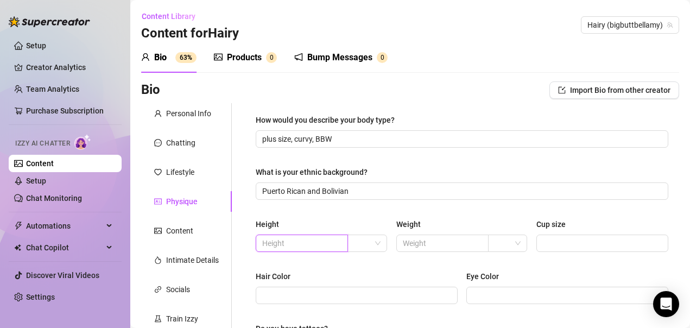
click at [333, 242] on input "text" at bounding box center [300, 243] width 77 height 12
click at [359, 246] on input "search" at bounding box center [362, 243] width 17 height 16
click at [358, 283] on div "ft" at bounding box center [364, 282] width 21 height 12
click at [422, 246] on input "text" at bounding box center [441, 243] width 77 height 12
click at [489, 218] on div "Weight" at bounding box center [462, 226] width 132 height 16
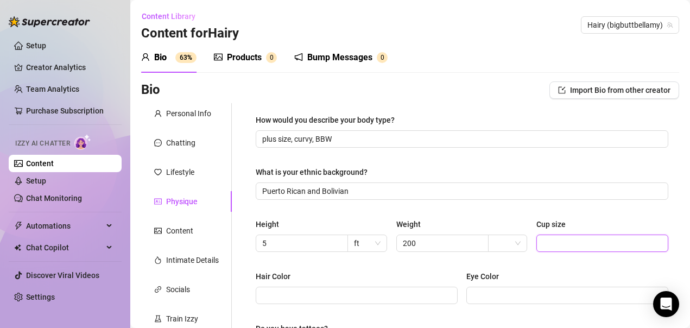
click at [551, 245] on input "Cup size" at bounding box center [601, 243] width 117 height 12
click at [511, 218] on div "How would you describe your body type? plus size, curvy, BBW What is your ethni…" at bounding box center [462, 277] width 413 height 326
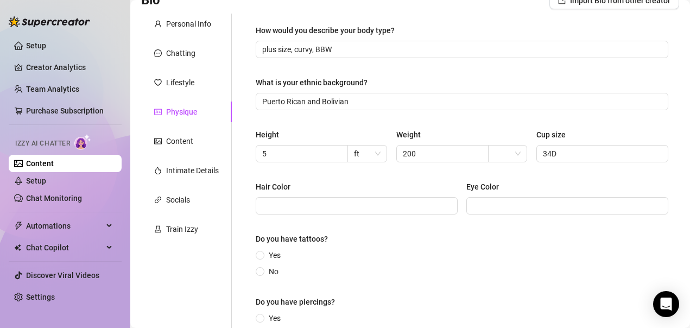
scroll to position [109, 0]
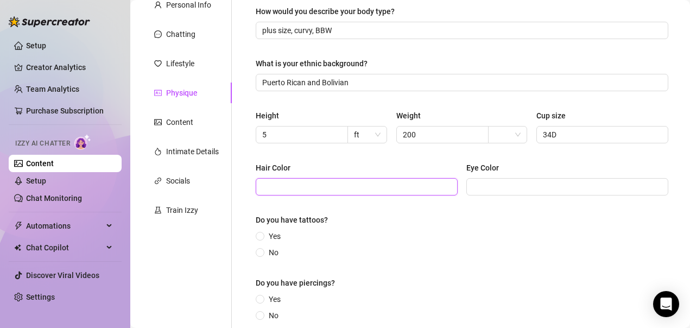
click at [376, 188] on input "Hair Color" at bounding box center [355, 187] width 187 height 12
click at [479, 188] on input "Eye Color" at bounding box center [566, 187] width 187 height 12
click at [267, 236] on span "Yes" at bounding box center [274, 236] width 21 height 12
click at [263, 236] on input "Yes" at bounding box center [260, 236] width 4 height 7
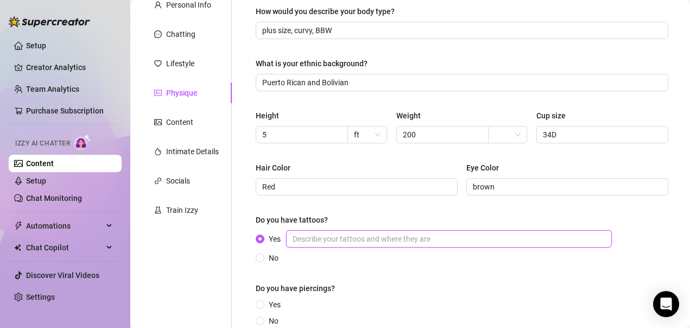
click at [355, 240] on input "Yes" at bounding box center [449, 238] width 326 height 17
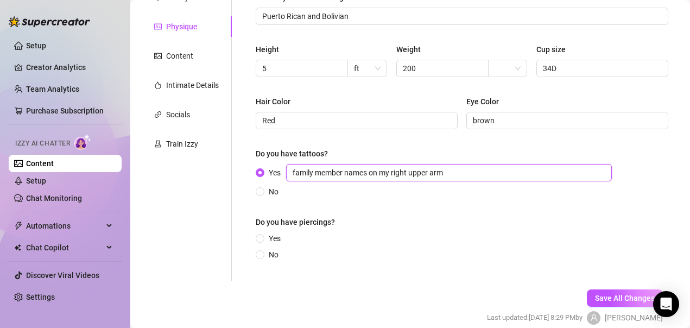
scroll to position [223, 0]
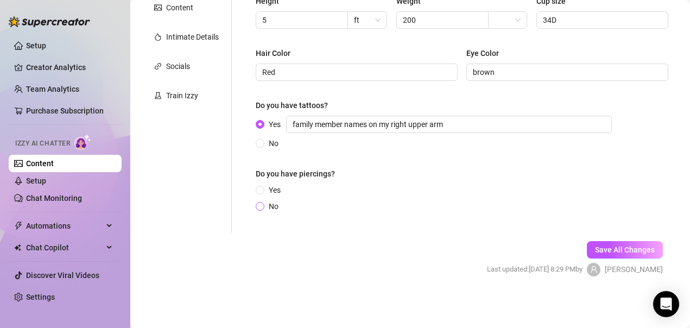
click at [263, 209] on span at bounding box center [260, 206] width 9 height 9
click at [263, 209] on input "No" at bounding box center [260, 207] width 4 height 7
click at [595, 245] on span "Save All Changes" at bounding box center [625, 249] width 60 height 9
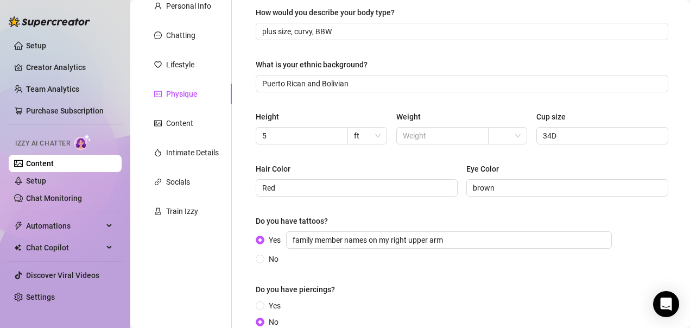
scroll to position [0, 0]
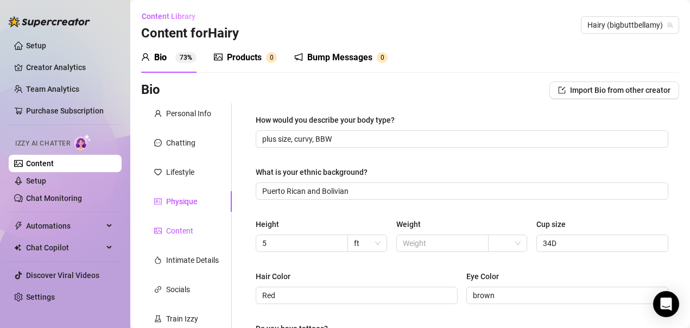
click at [189, 229] on div "Content" at bounding box center [179, 231] width 27 height 12
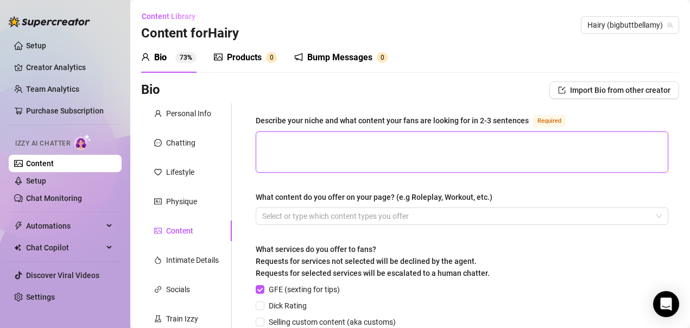
click at [361, 147] on textarea "Describe your niche and what content your fans are looking for in 2-3 sentences…" at bounding box center [462, 152] width 412 height 40
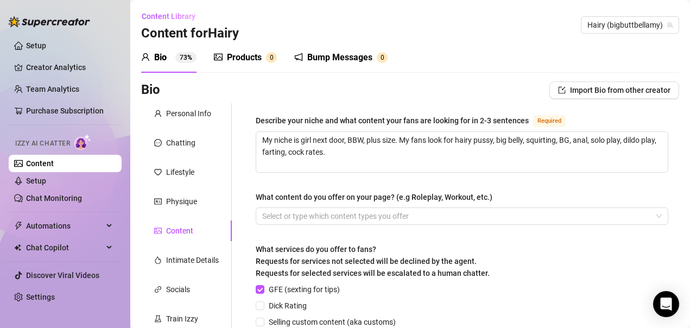
click at [555, 193] on div "What content do you offer on your page? (e.g Roleplay, Workout, etc.)" at bounding box center [462, 199] width 413 height 16
click at [366, 149] on textarea "My niche is girl next door, BBW, plus size. My fans look for hairy pussy, big b…" at bounding box center [462, 152] width 412 height 40
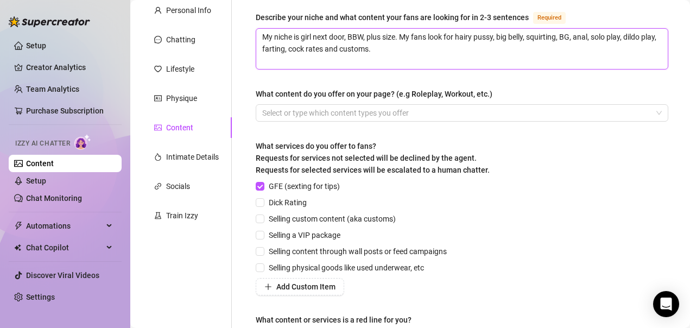
scroll to position [109, 0]
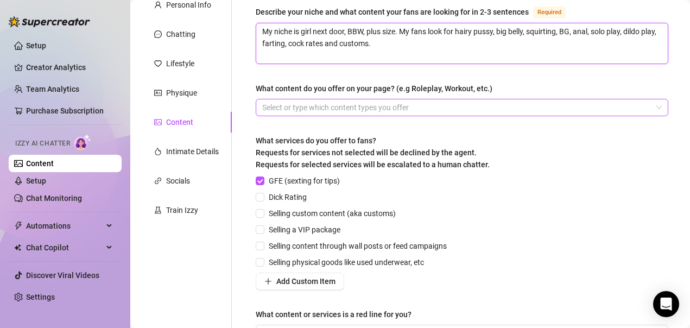
click at [332, 107] on div at bounding box center [456, 107] width 397 height 15
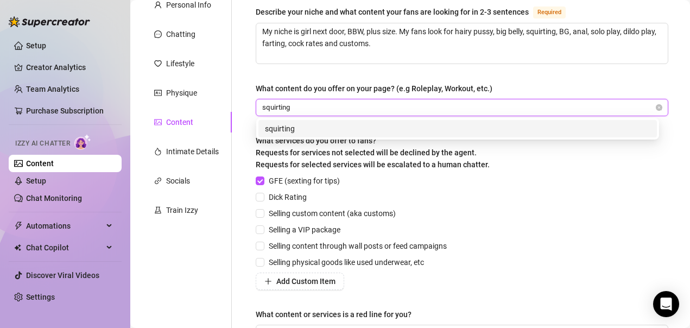
click at [320, 129] on div "squirting" at bounding box center [457, 129] width 385 height 12
click at [329, 126] on div "anal" at bounding box center [457, 129] width 385 height 12
click at [351, 125] on div "solo" at bounding box center [457, 129] width 385 height 12
click at [356, 128] on div "twerking" at bounding box center [457, 129] width 385 height 12
click at [380, 128] on div "boy/girl" at bounding box center [457, 129] width 385 height 12
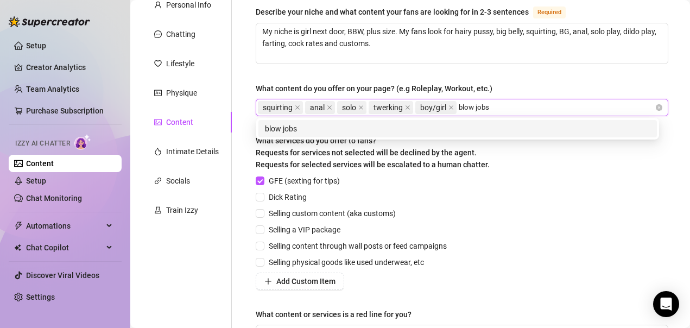
click at [472, 131] on div "blow jobs" at bounding box center [457, 129] width 385 height 12
click at [457, 128] on div "anal creampie" at bounding box center [457, 129] width 385 height 12
click at [464, 130] on div "sextapes" at bounding box center [457, 129] width 385 height 12
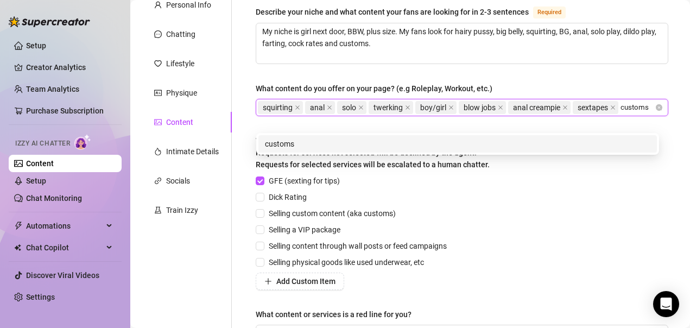
click at [331, 143] on div "customs" at bounding box center [457, 144] width 385 height 12
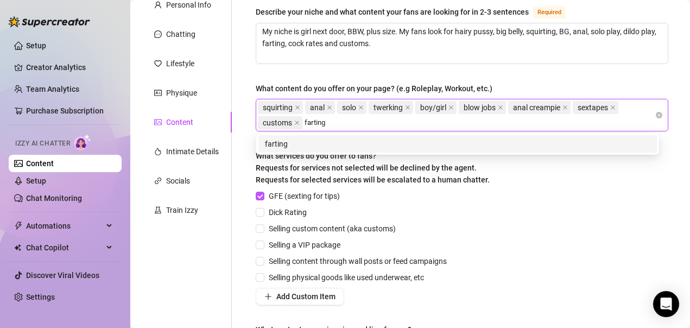
click at [313, 141] on div "farting" at bounding box center [457, 144] width 385 height 12
click at [363, 141] on div "JOI" at bounding box center [457, 144] width 385 height 12
click at [377, 142] on div "feet" at bounding box center [457, 144] width 385 height 12
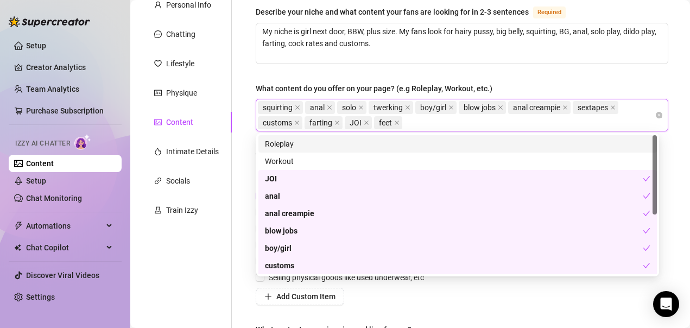
click at [242, 155] on div "Describe your niche and what content your fans are looking for in 2-3 sentences…" at bounding box center [455, 186] width 447 height 383
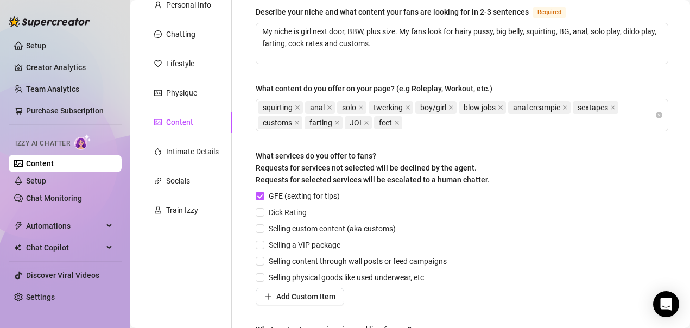
scroll to position [163, 0]
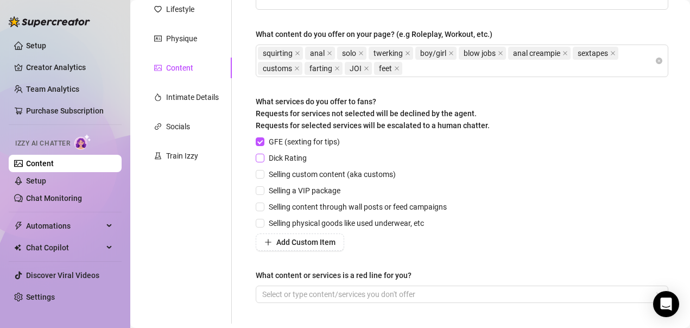
click at [261, 156] on input "Dick Rating" at bounding box center [260, 158] width 8 height 8
click at [260, 174] on input "Selling custom content (aka customs)" at bounding box center [260, 174] width 8 height 8
click at [262, 206] on input "Selling content through wall posts or feed campaigns" at bounding box center [260, 207] width 8 height 8
click at [258, 221] on input "Selling physical goods like used underwear, etc" at bounding box center [260, 223] width 8 height 8
click at [312, 242] on span "Add Custom Item" at bounding box center [305, 242] width 59 height 9
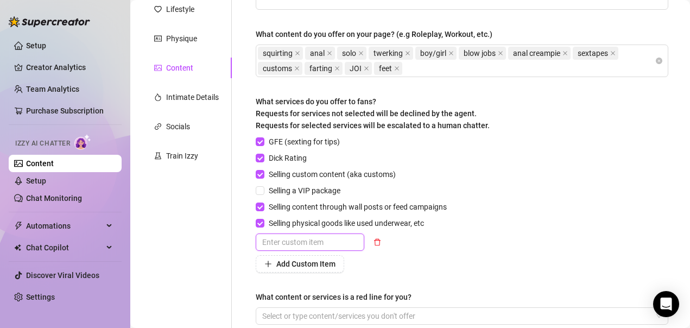
click at [305, 246] on input "text" at bounding box center [310, 241] width 109 height 17
click at [535, 227] on div "GFE (sexting for tips) Dick Rating Selling custom content (aka customs) Selling…" at bounding box center [462, 204] width 413 height 137
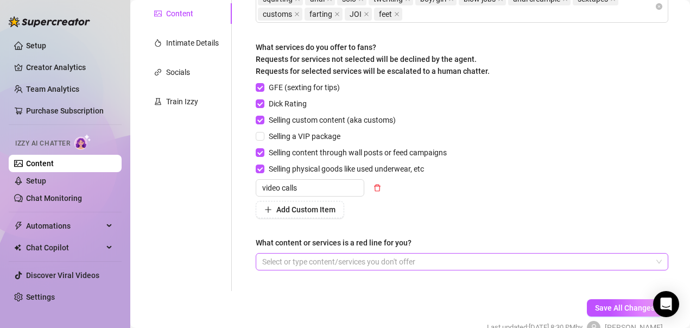
click at [342, 262] on div at bounding box center [456, 261] width 397 height 15
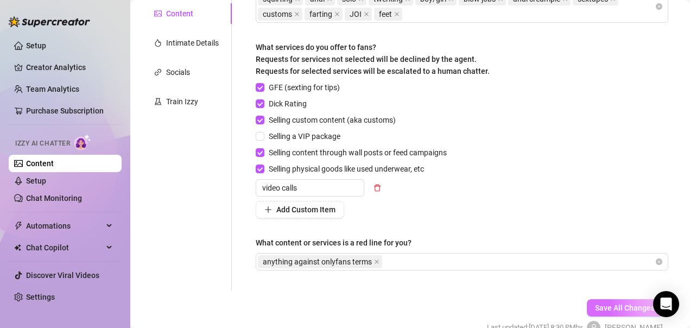
click at [595, 303] on span "Save All Changes" at bounding box center [625, 307] width 60 height 9
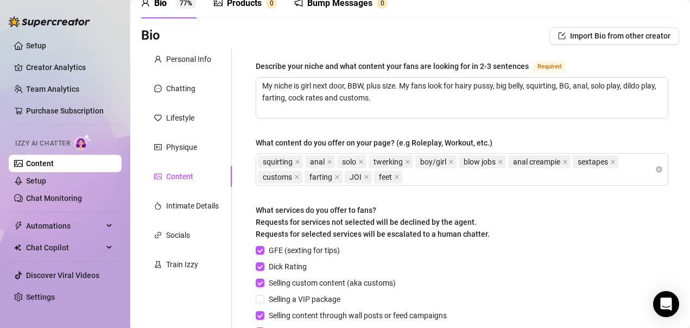
scroll to position [109, 0]
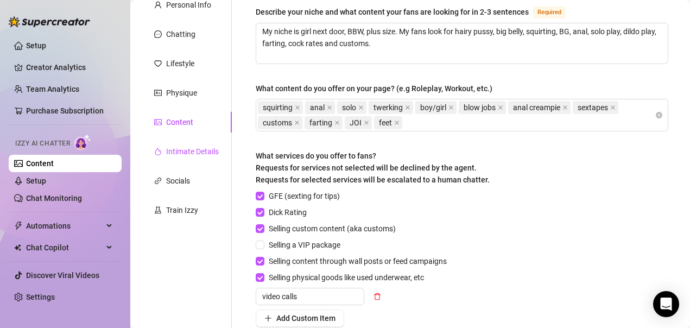
click at [195, 156] on div "Intimate Details" at bounding box center [192, 152] width 53 height 12
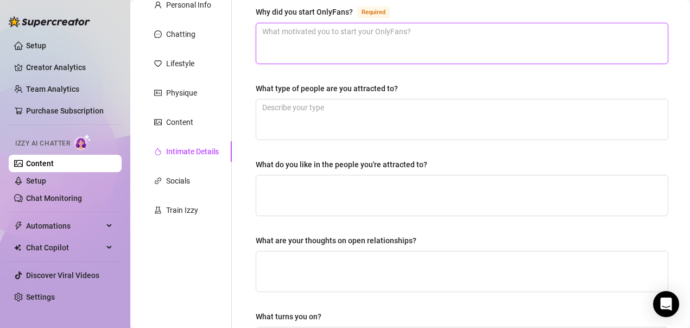
click at [353, 35] on textarea "Why did you start OnlyFans? Required" at bounding box center [462, 43] width 412 height 40
